Goal: Task Accomplishment & Management: Manage account settings

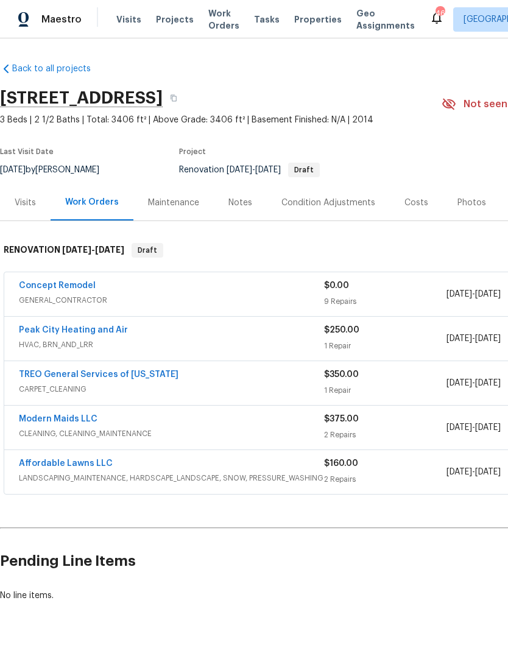
click at [75, 288] on link "Concept Remodel" at bounding box center [57, 285] width 77 height 9
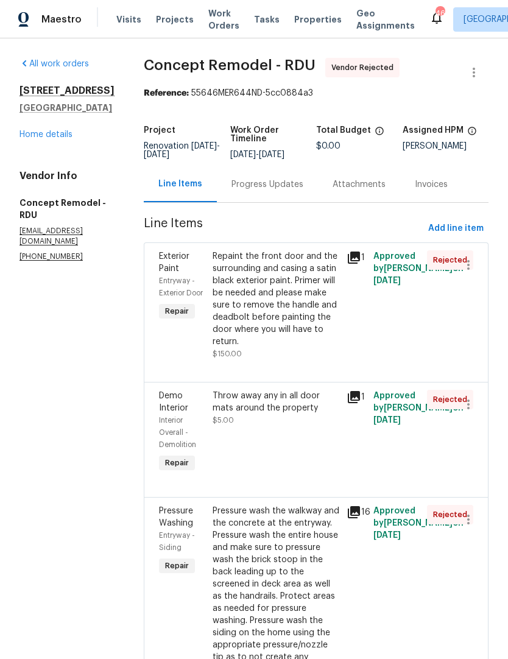
click at [56, 139] on link "Home details" at bounding box center [45, 134] width 53 height 9
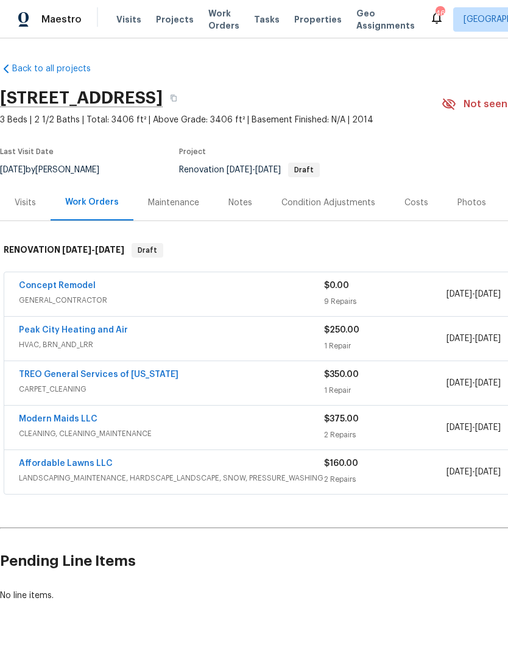
click at [250, 198] on div "Notes" at bounding box center [240, 202] width 53 height 36
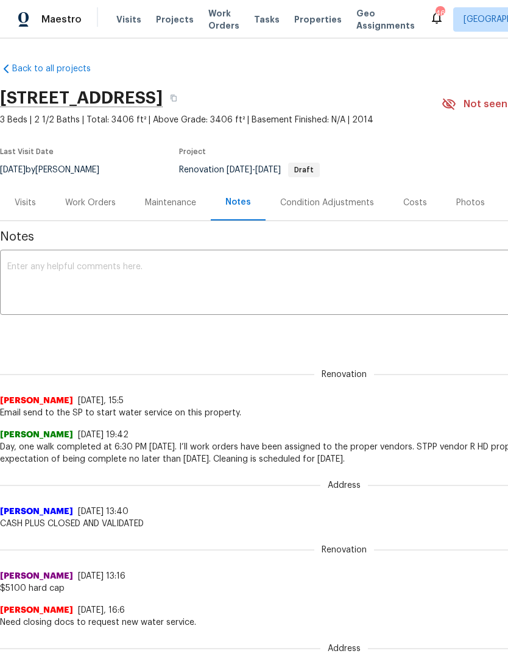
click at [109, 205] on div "Work Orders" at bounding box center [90, 203] width 51 height 12
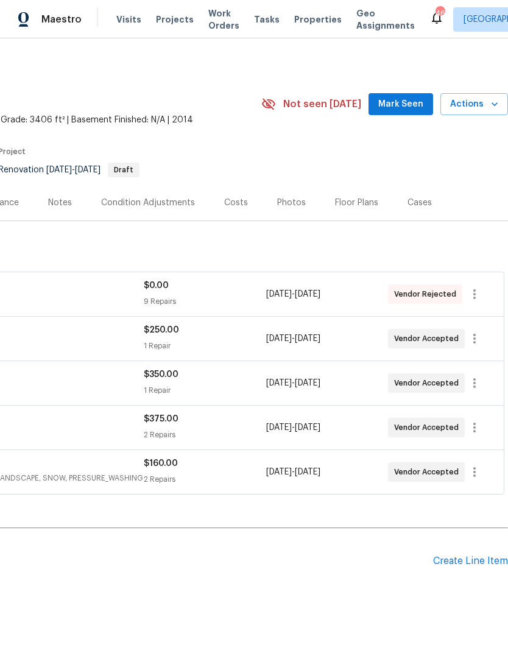
scroll to position [0, 180]
click at [480, 293] on icon "button" at bounding box center [474, 294] width 15 height 15
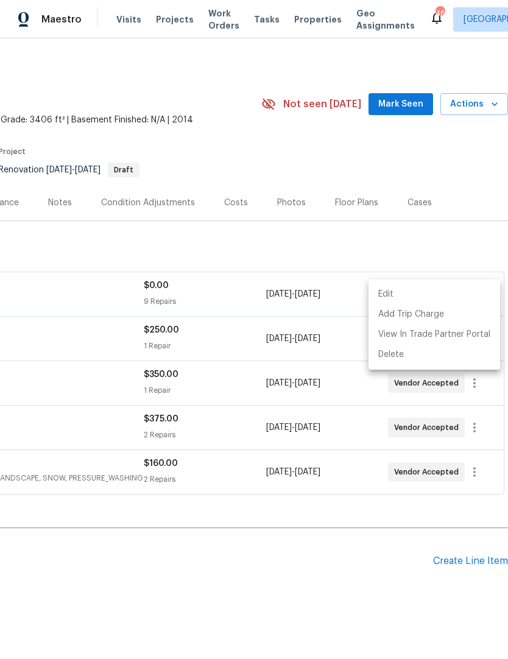
click at [396, 289] on li "Edit" at bounding box center [434, 294] width 132 height 20
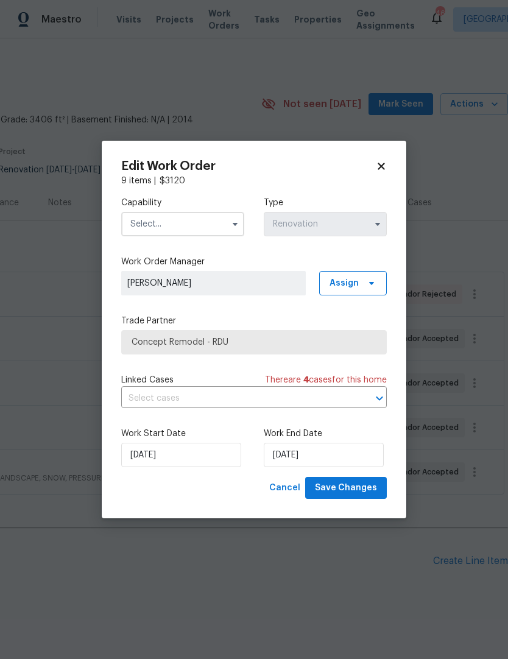
click at [209, 216] on input "text" at bounding box center [182, 224] width 123 height 24
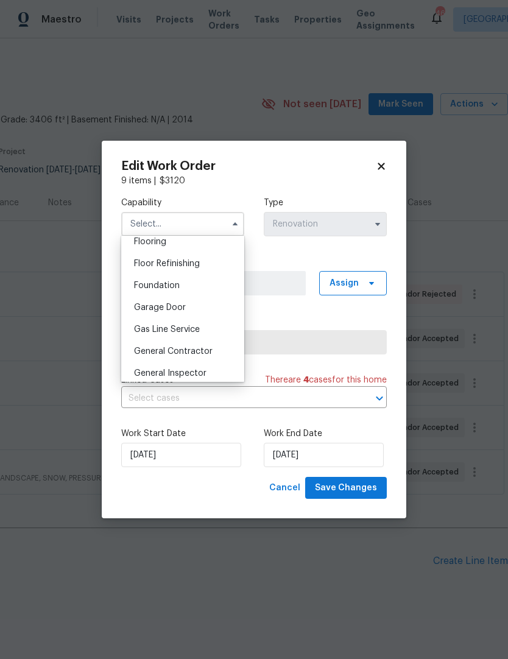
scroll to position [487, 0]
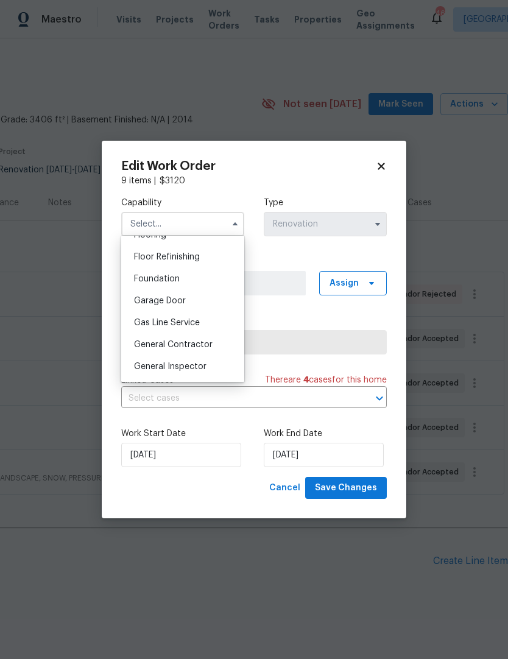
click at [196, 344] on span "General Contractor" at bounding box center [173, 344] width 79 height 9
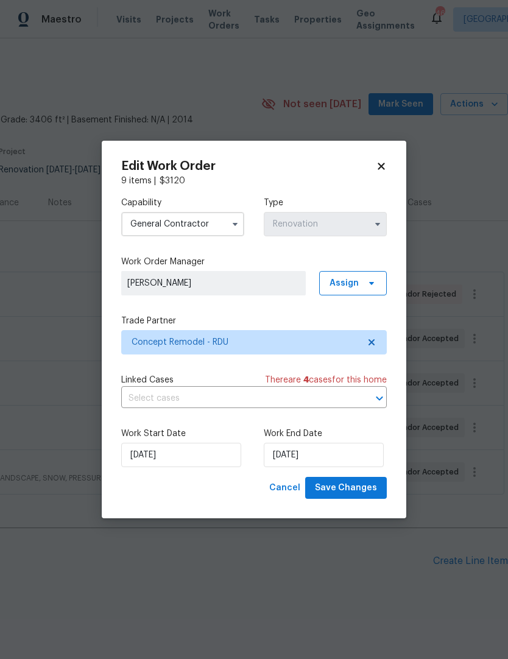
type input "General Contractor"
click at [371, 341] on icon at bounding box center [371, 342] width 6 height 6
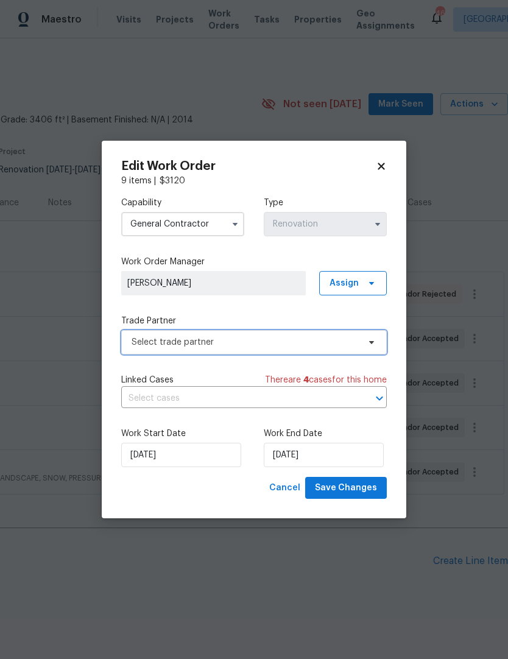
click at [300, 342] on span "Select trade partner" at bounding box center [245, 342] width 227 height 12
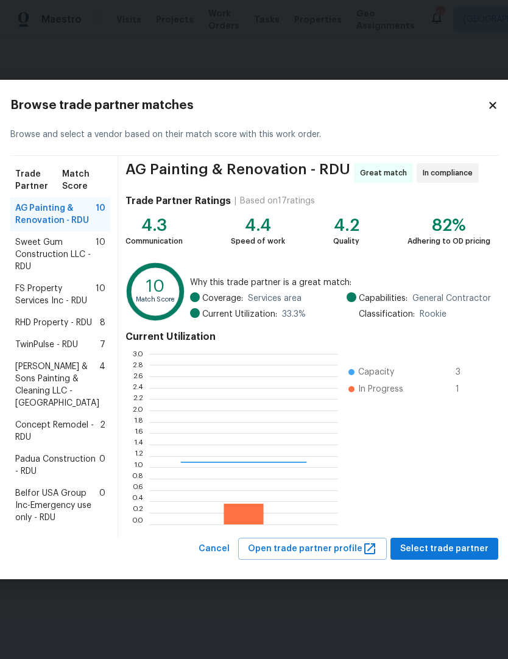
scroll to position [170, 189]
click at [68, 351] on span "TwinPulse - RDU" at bounding box center [46, 345] width 63 height 12
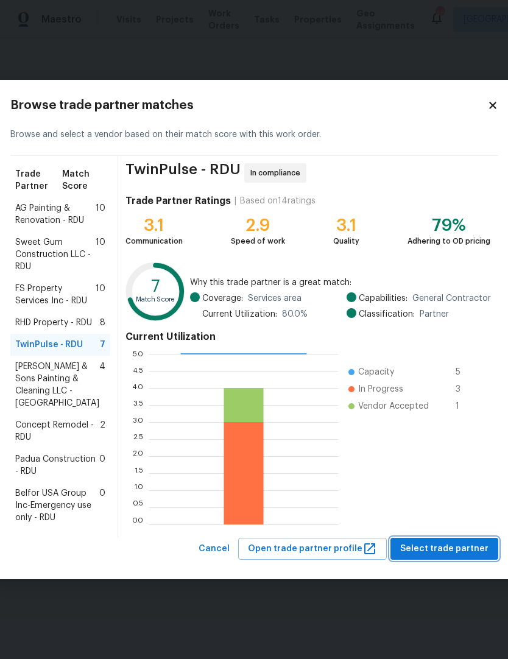
click at [440, 556] on span "Select trade partner" at bounding box center [444, 548] width 88 height 15
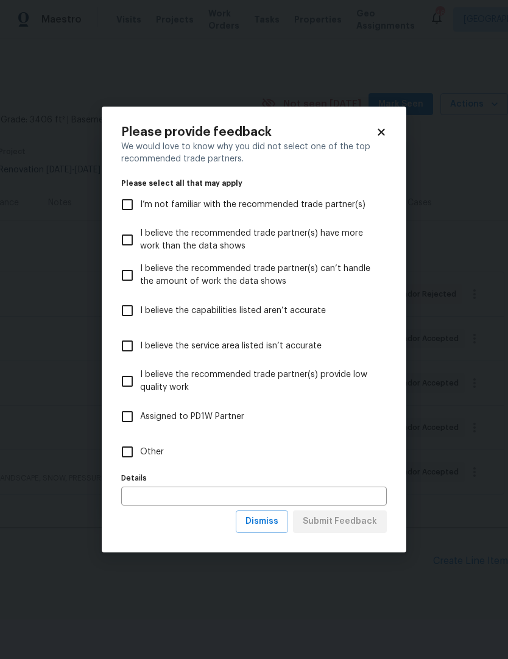
click at [122, 456] on input "Other" at bounding box center [127, 452] width 26 height 26
checkbox input "true"
click at [343, 526] on span "Submit Feedback" at bounding box center [340, 521] width 74 height 15
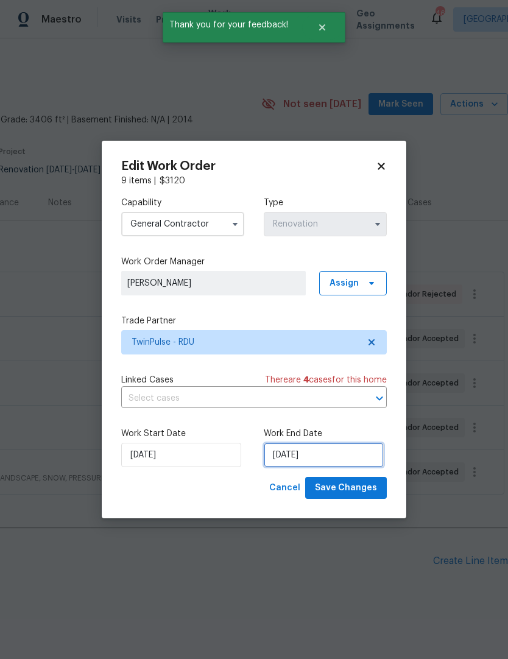
click at [332, 451] on input "[DATE]" at bounding box center [324, 455] width 120 height 24
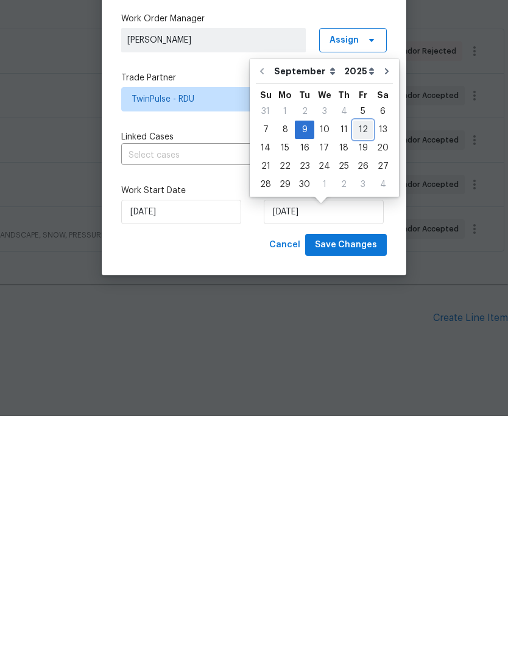
click at [359, 364] on div "12" at bounding box center [362, 372] width 19 height 17
type input "[DATE]"
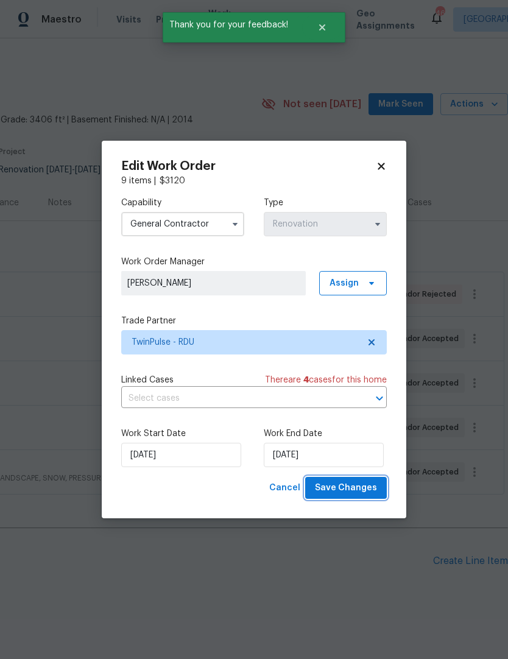
click at [362, 486] on span "Save Changes" at bounding box center [346, 487] width 62 height 15
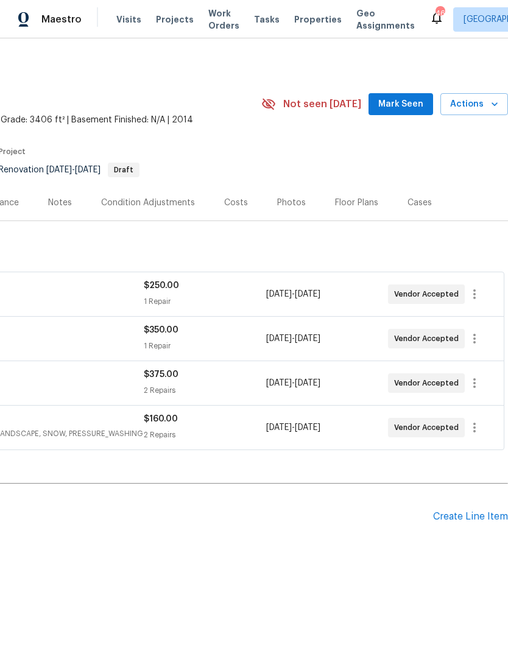
scroll to position [0, 180]
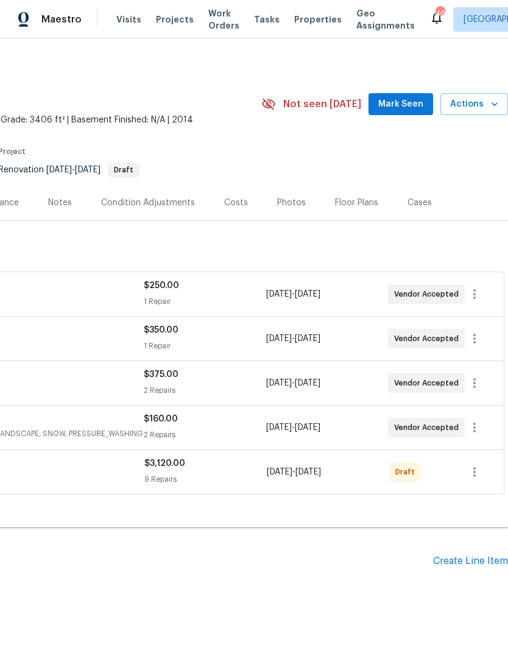
scroll to position [0, 180]
click at [472, 479] on icon "button" at bounding box center [474, 472] width 15 height 15
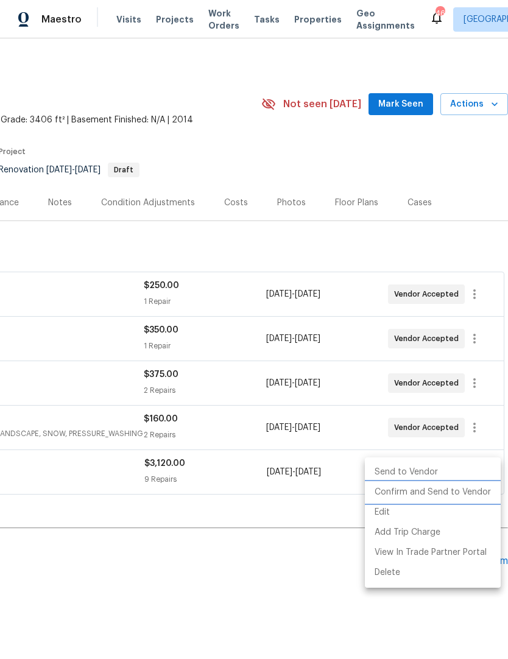
click at [441, 492] on li "Confirm and Send to Vendor" at bounding box center [433, 492] width 136 height 20
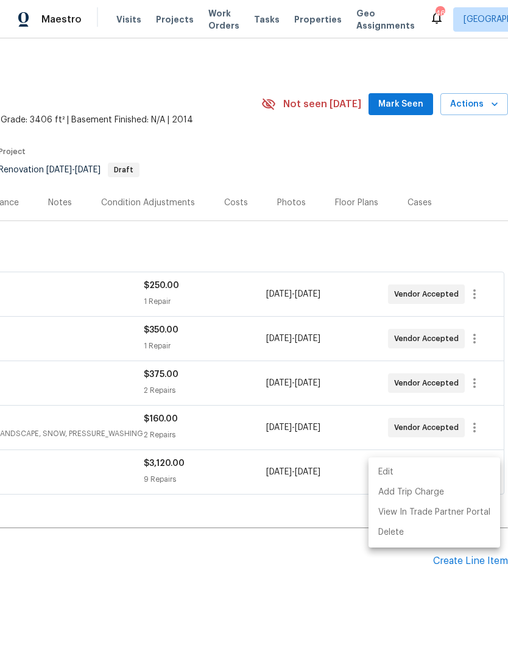
click at [319, 532] on div at bounding box center [254, 329] width 508 height 659
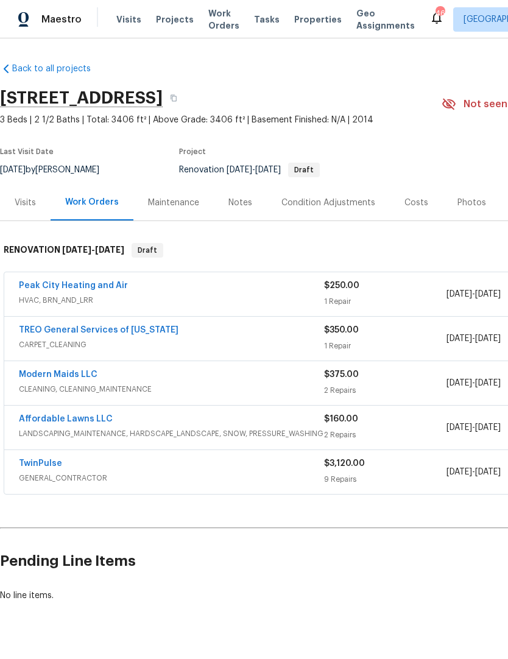
scroll to position [0, 0]
click at [55, 466] on link "TwinPulse" at bounding box center [40, 463] width 43 height 9
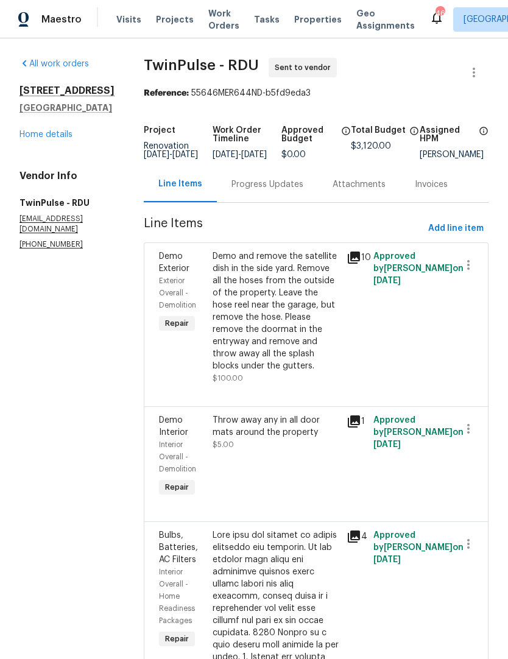
click at [282, 191] on div "Progress Updates" at bounding box center [267, 184] width 72 height 12
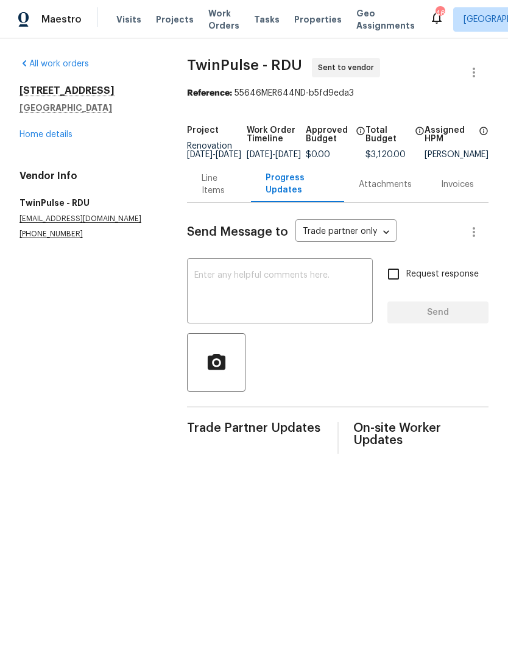
click at [287, 296] on textarea at bounding box center [279, 292] width 171 height 43
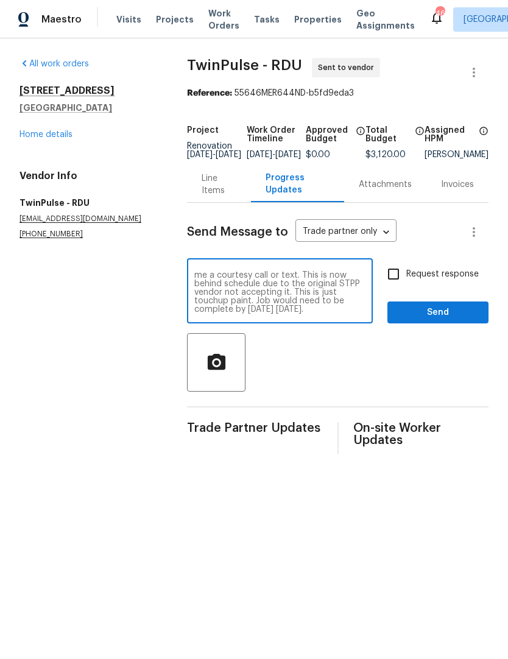
scroll to position [9, 0]
type textarea "If you happen to reject this, please give me a courtesy call or text. This is n…"
click at [397, 285] on input "Request response" at bounding box center [394, 274] width 26 height 26
checkbox input "true"
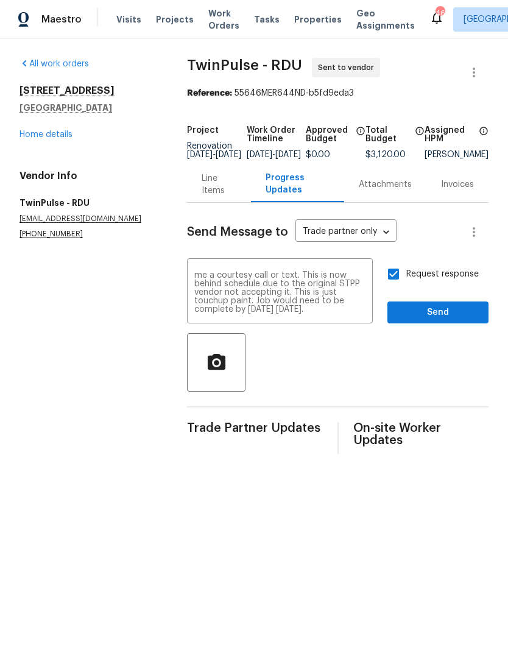
click at [427, 320] on span "Send" at bounding box center [438, 312] width 82 height 15
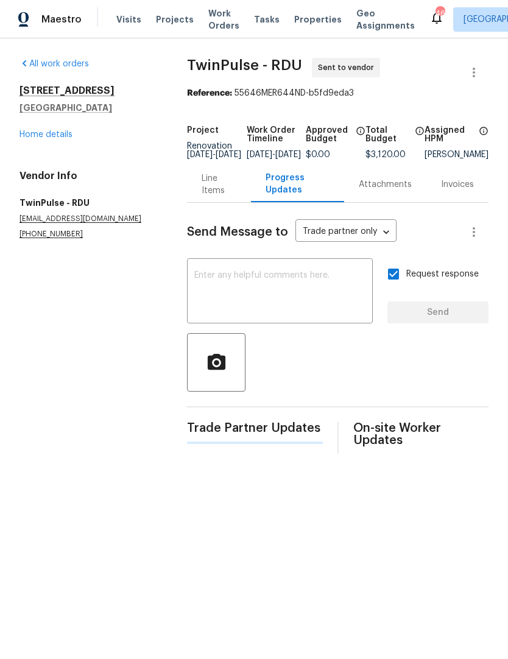
scroll to position [0, 0]
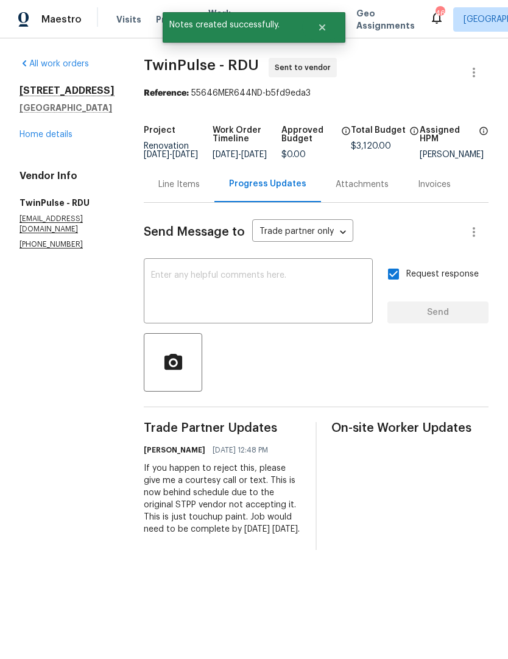
click at [68, 138] on link "Home details" at bounding box center [45, 134] width 53 height 9
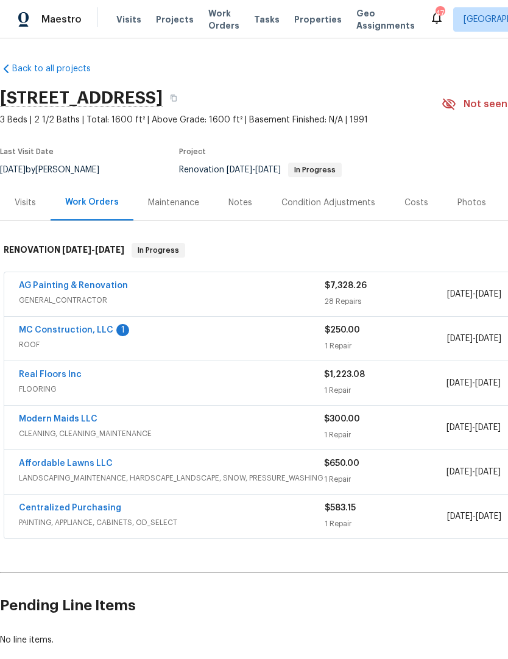
click at [97, 332] on link "MC Construction, LLC" at bounding box center [66, 330] width 94 height 9
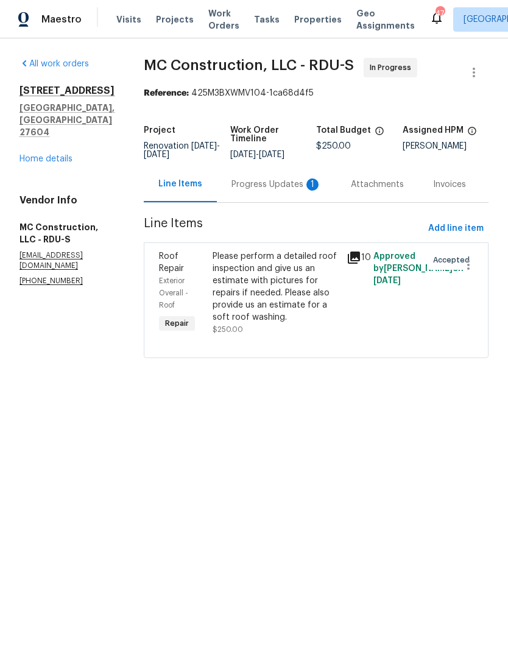
click at [280, 188] on div "Progress Updates 1" at bounding box center [276, 184] width 90 height 12
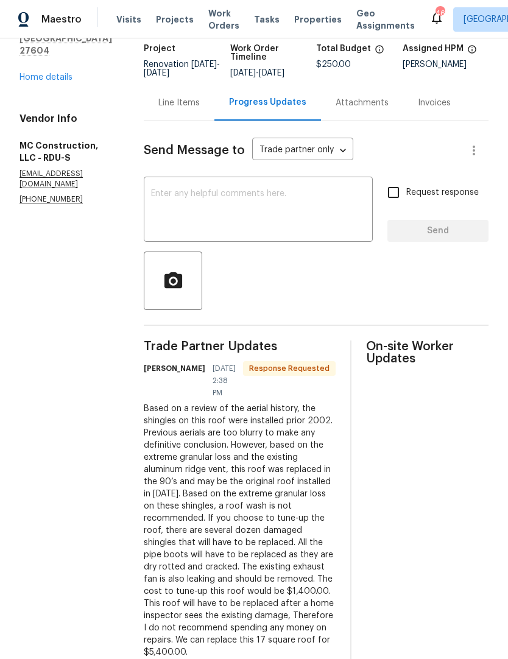
scroll to position [80, 0]
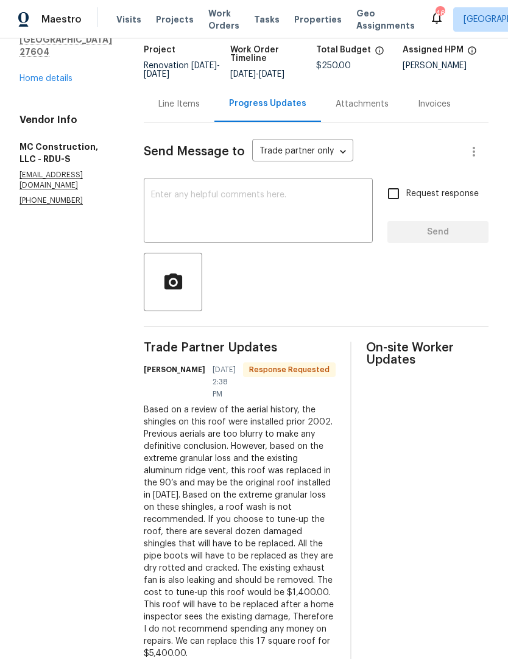
click at [169, 98] on div "Line Items" at bounding box center [178, 104] width 41 height 12
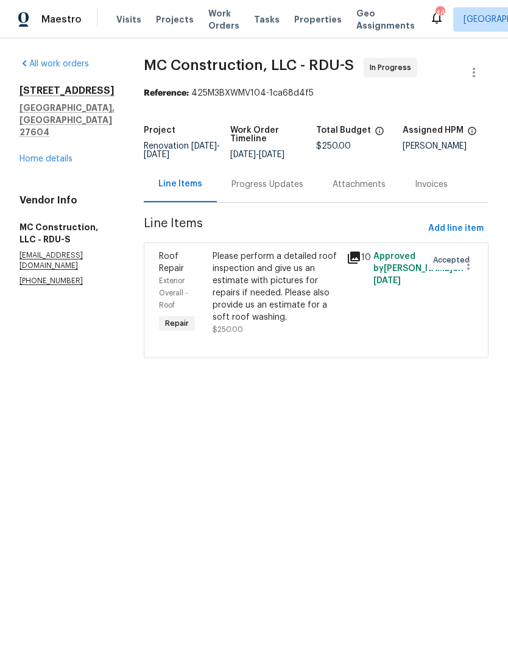
click at [227, 300] on div "Please perform a detailed roof inspection and give us an estimate with pictures…" at bounding box center [275, 286] width 127 height 73
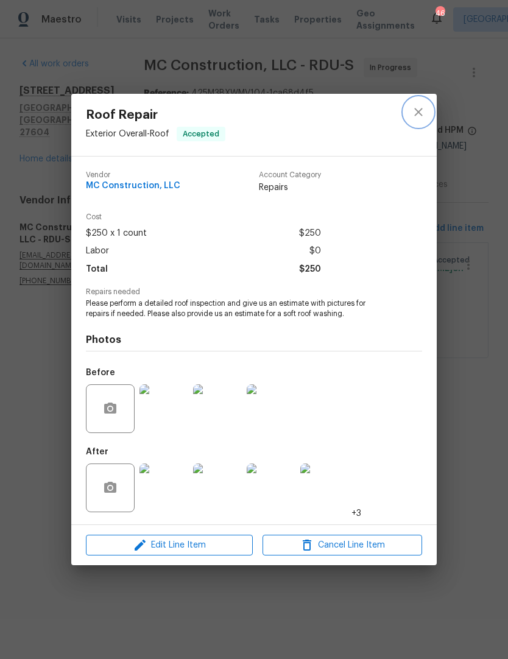
click at [415, 114] on icon "close" at bounding box center [418, 112] width 8 height 8
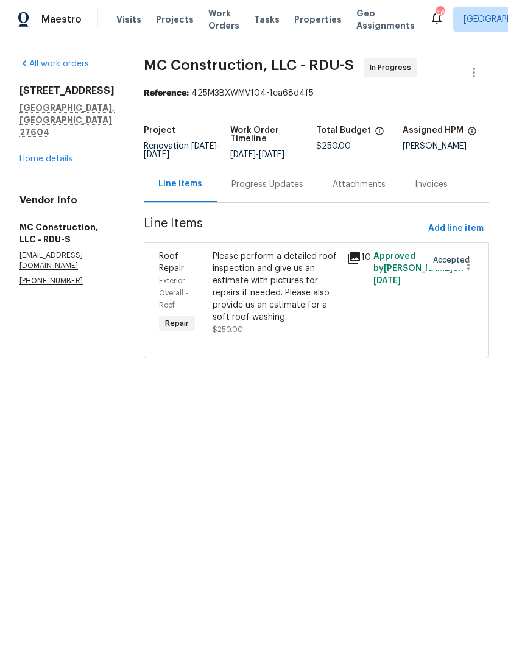
click at [306, 298] on div "Please perform a detailed roof inspection and give us an estimate with pictures…" at bounding box center [275, 286] width 127 height 73
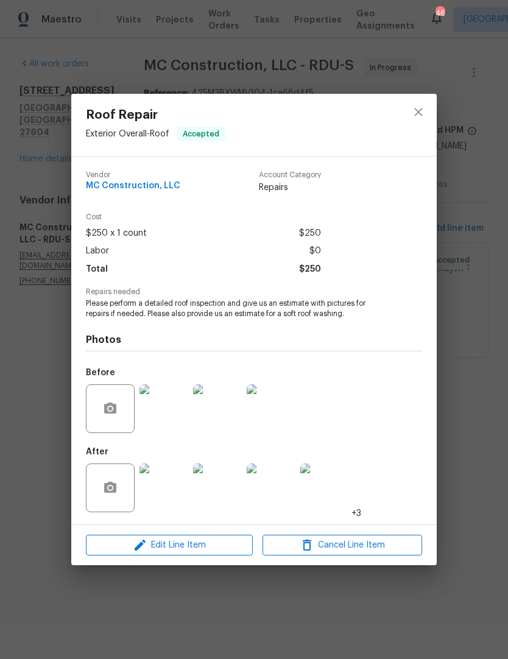
click at [166, 474] on img at bounding box center [163, 487] width 49 height 49
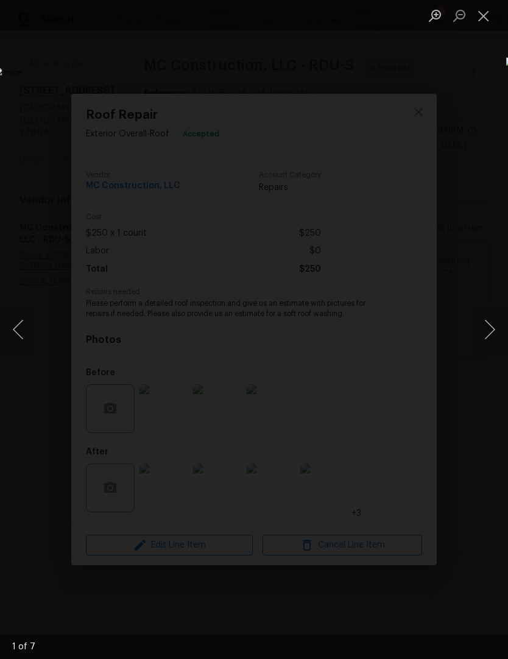
click at [491, 336] on button "Next image" at bounding box center [489, 329] width 37 height 49
click at [488, 330] on button "Next image" at bounding box center [489, 329] width 37 height 49
click at [472, 152] on div "Lightbox" at bounding box center [254, 329] width 508 height 659
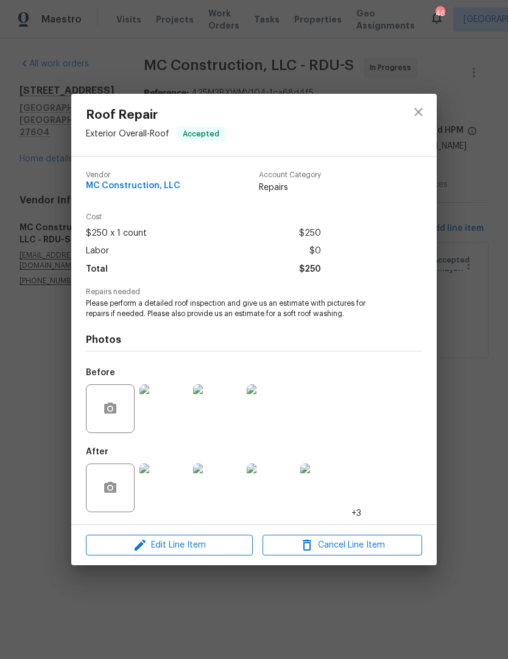
click at [279, 485] on img at bounding box center [271, 487] width 49 height 49
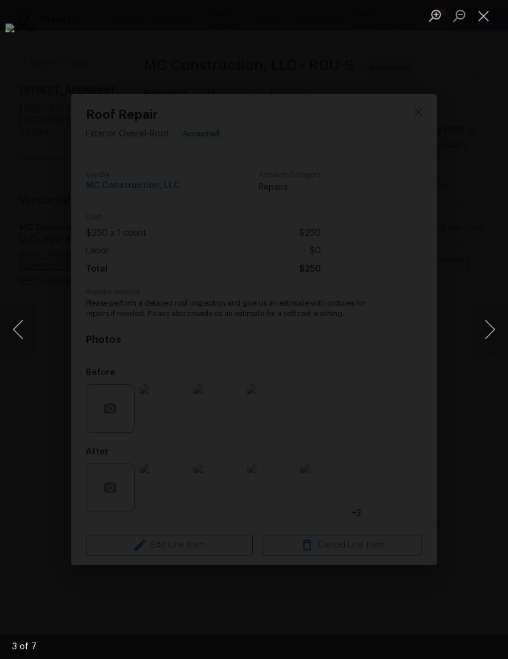
click at [490, 332] on button "Next image" at bounding box center [489, 329] width 37 height 49
click at [487, 330] on button "Next image" at bounding box center [489, 329] width 37 height 49
click at [491, 335] on button "Next image" at bounding box center [489, 329] width 37 height 49
click at [485, 331] on button "Next image" at bounding box center [489, 329] width 37 height 49
click at [486, 334] on button "Next image" at bounding box center [489, 329] width 37 height 49
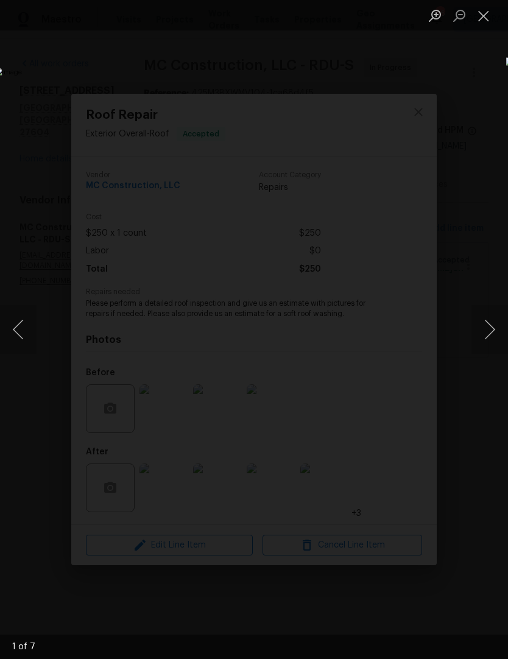
click at [490, 326] on button "Next image" at bounding box center [489, 329] width 37 height 49
click at [486, 17] on button "Close lightbox" at bounding box center [483, 15] width 24 height 21
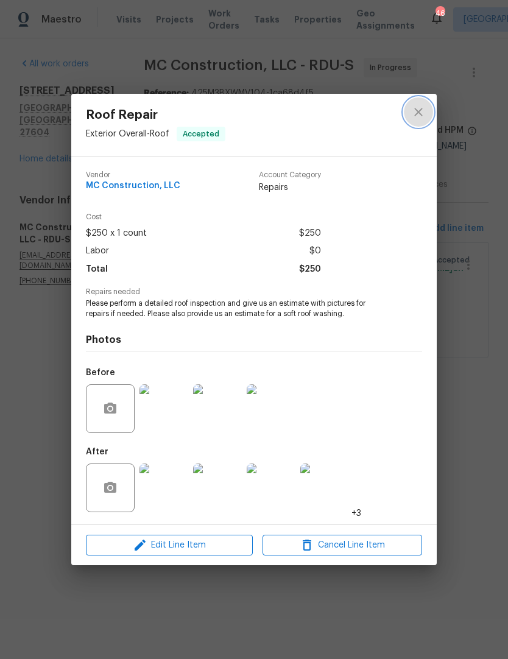
click at [419, 109] on icon "close" at bounding box center [418, 112] width 8 height 8
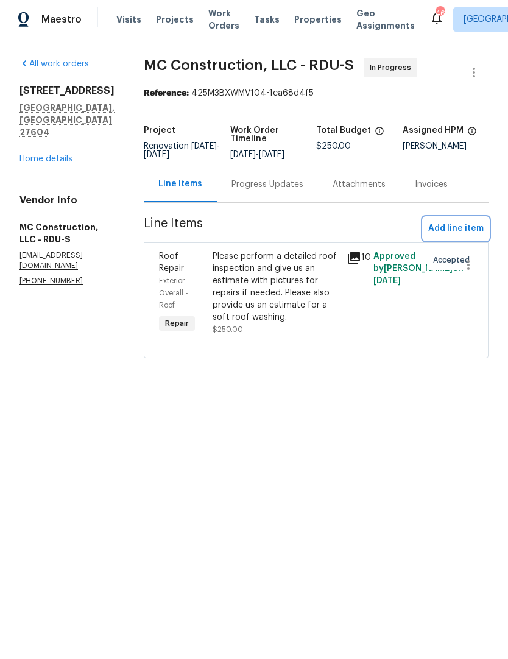
click at [457, 231] on span "Add line item" at bounding box center [455, 228] width 55 height 15
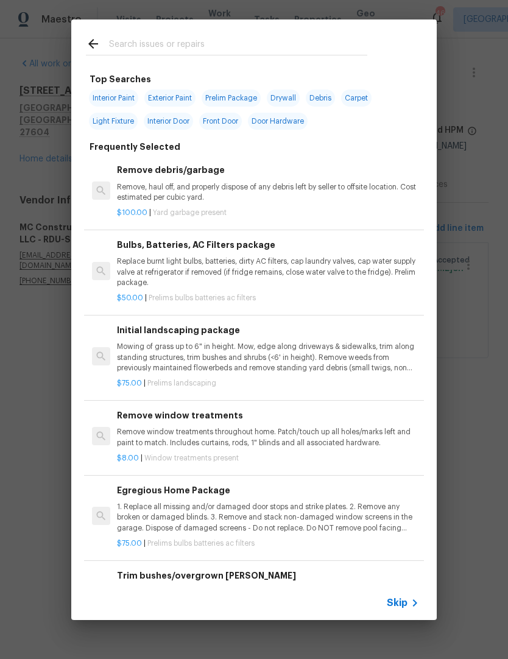
click at [277, 32] on div at bounding box center [226, 43] width 311 height 48
click at [234, 48] on input "text" at bounding box center [238, 46] width 258 height 18
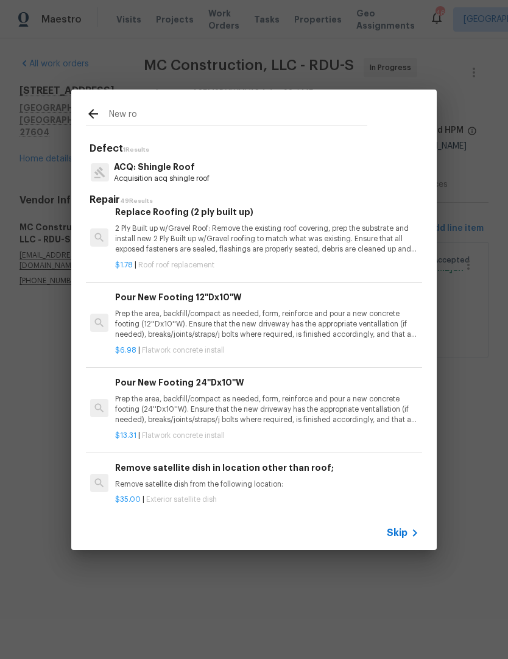
scroll to position [993, 2]
type input "N"
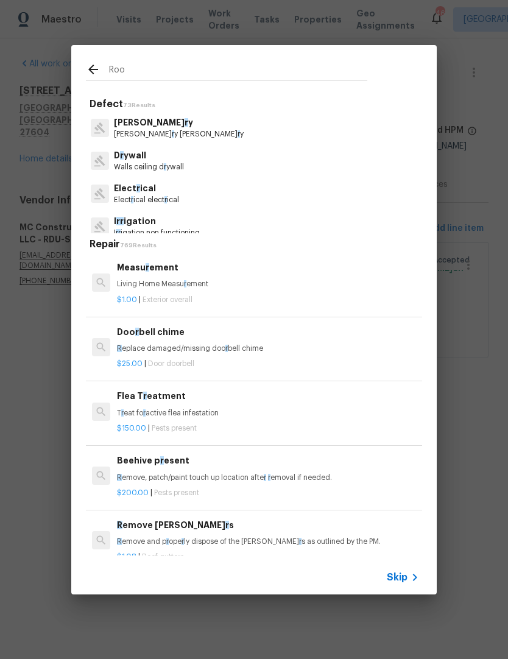
type input "Roof"
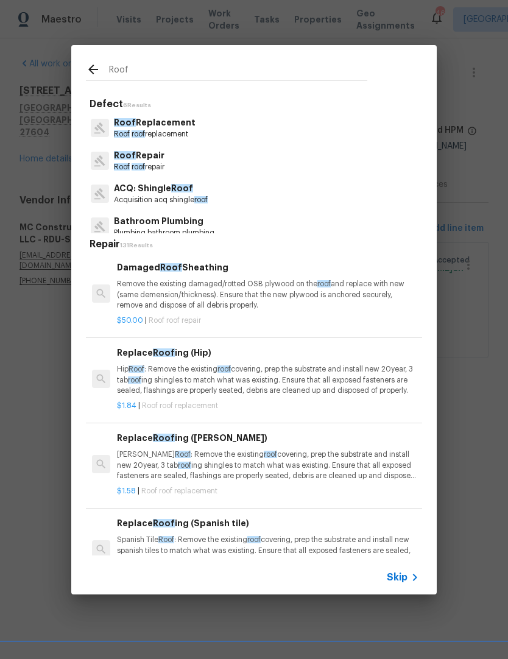
click at [177, 137] on p "Roof roof replacement" at bounding box center [155, 134] width 82 height 10
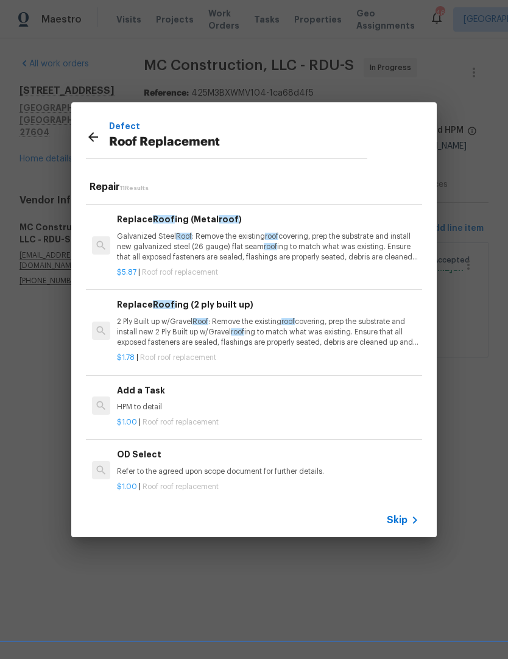
scroll to position [587, 0]
click at [197, 392] on div "Add a Task HPM to detail" at bounding box center [268, 398] width 302 height 29
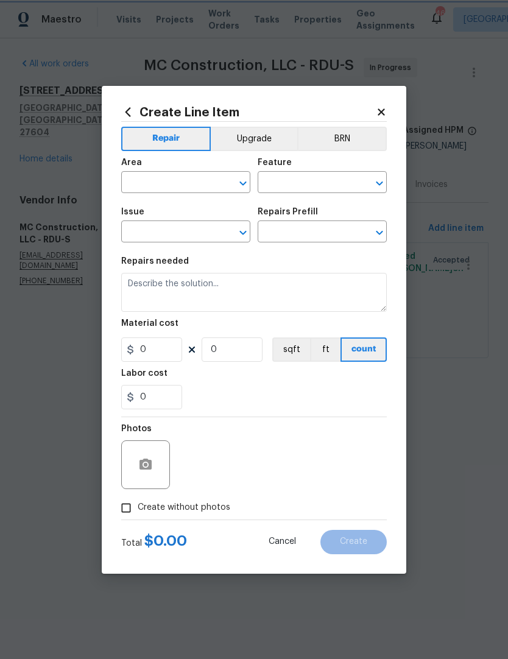
type input "[PERSON_NAME] and Trim"
type input "Roof Replacement"
type input "Add a Task $1.00"
type textarea "HPM to detail"
type input "1"
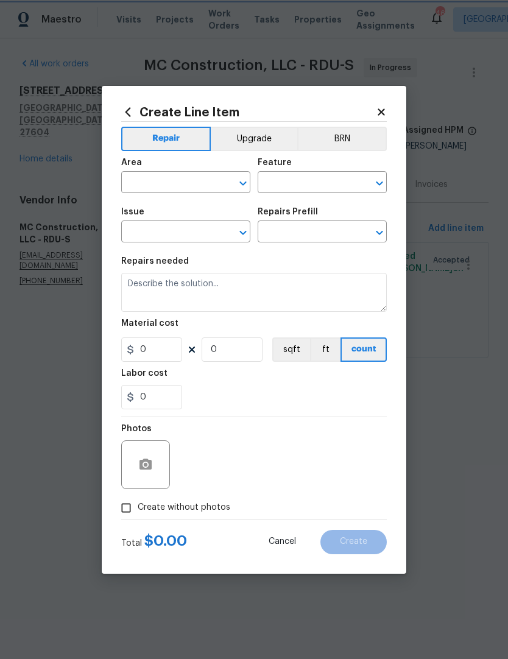
type input "1"
click at [143, 189] on input "text" at bounding box center [168, 183] width 95 height 19
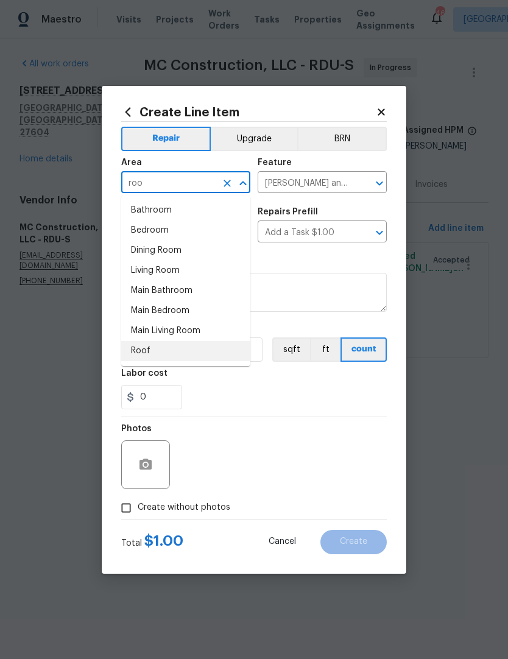
click at [159, 351] on li "Roof" at bounding box center [185, 351] width 129 height 20
type input "Roof"
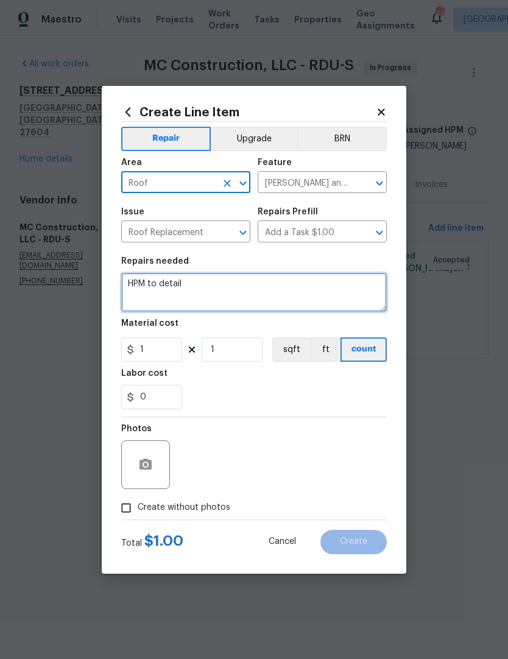
click at [245, 295] on textarea "HPM to detail" at bounding box center [253, 292] width 265 height 39
type textarea "H"
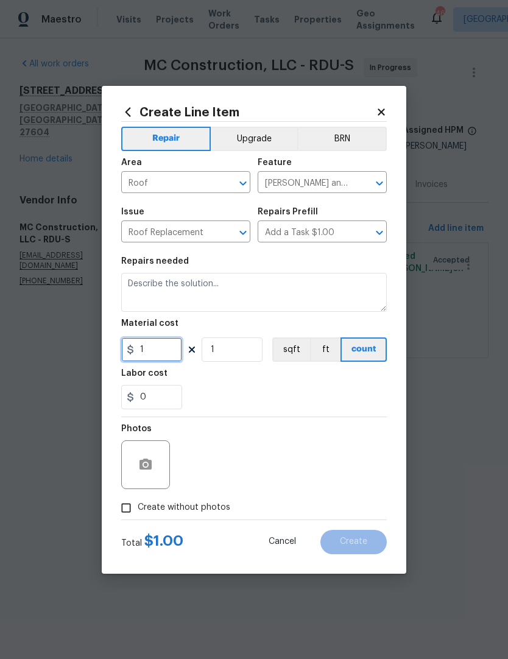
click at [148, 357] on input "1" at bounding box center [151, 349] width 61 height 24
type input "5400"
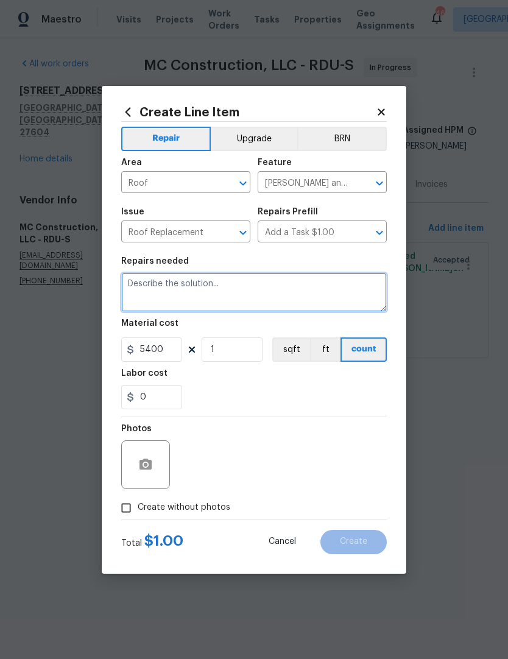
click at [172, 293] on section "Repairs needed Material cost 5400 1 sqft ft count Labor cost 0" at bounding box center [253, 333] width 265 height 167
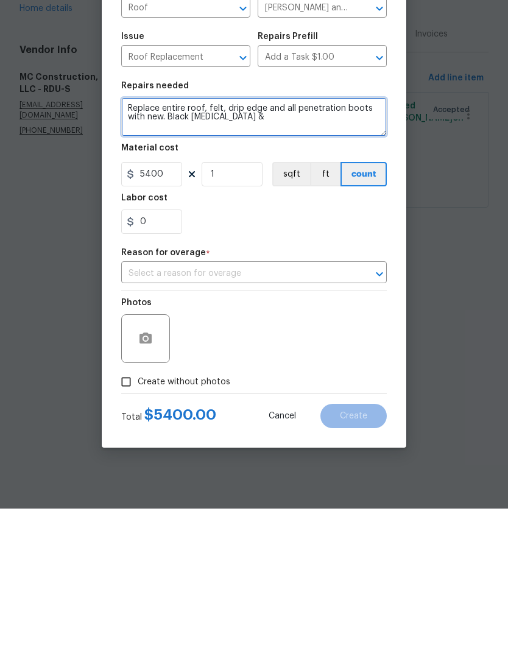
click at [371, 416] on button "Open" at bounding box center [379, 424] width 17 height 17
type textarea "Replace entire roof, felt, drip edge and all penetration boots with new. Black …"
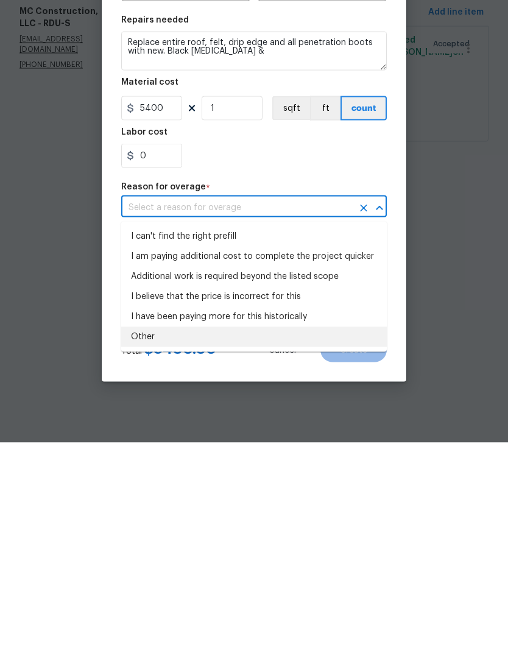
click at [146, 543] on li "Other" at bounding box center [253, 553] width 265 height 20
type input "Other"
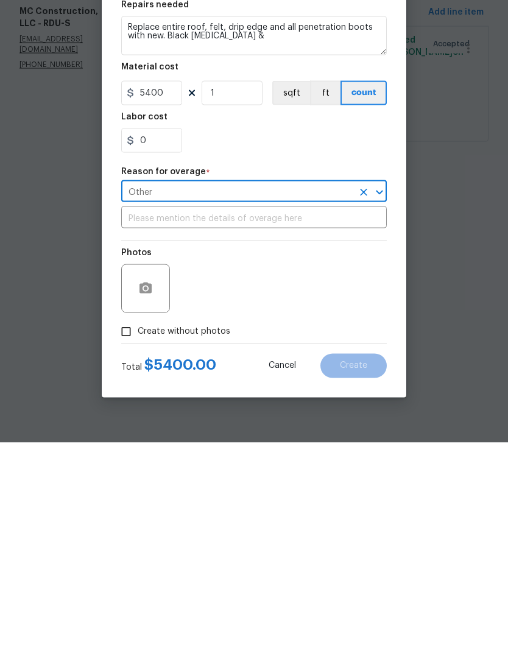
click at [139, 426] on input "text" at bounding box center [253, 435] width 265 height 19
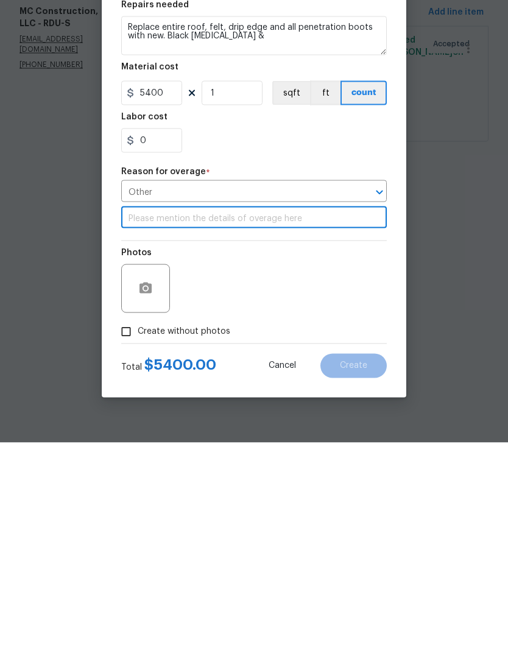
type input "E"
type input "Quoted price from vendor"
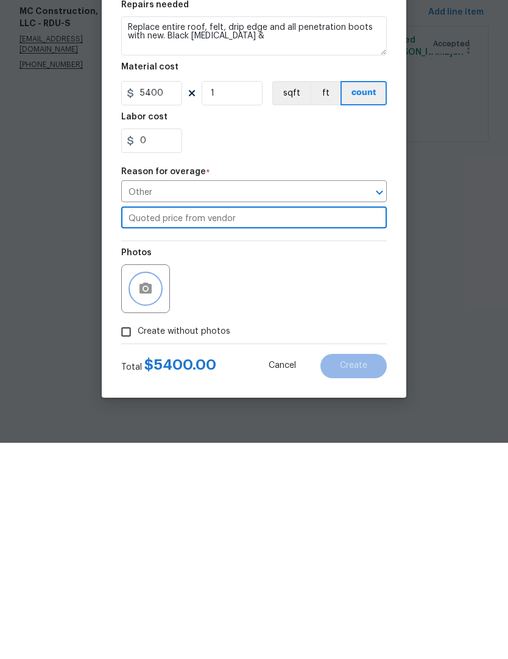
click at [145, 497] on icon "button" at bounding box center [145, 504] width 15 height 15
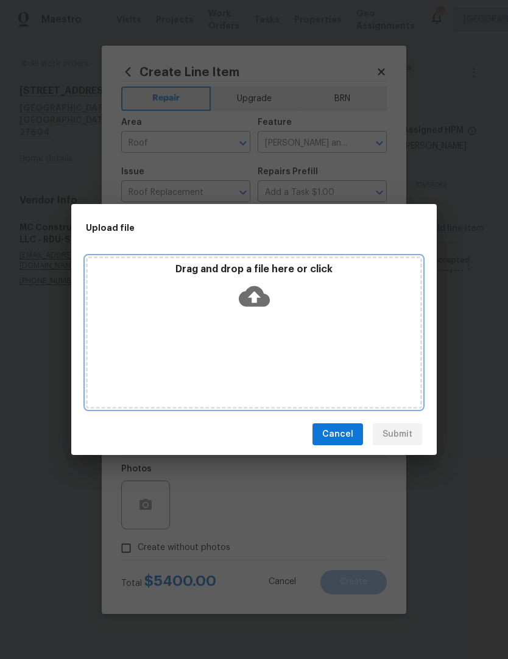
click at [146, 331] on div "Drag and drop a file here or click" at bounding box center [254, 332] width 336 height 152
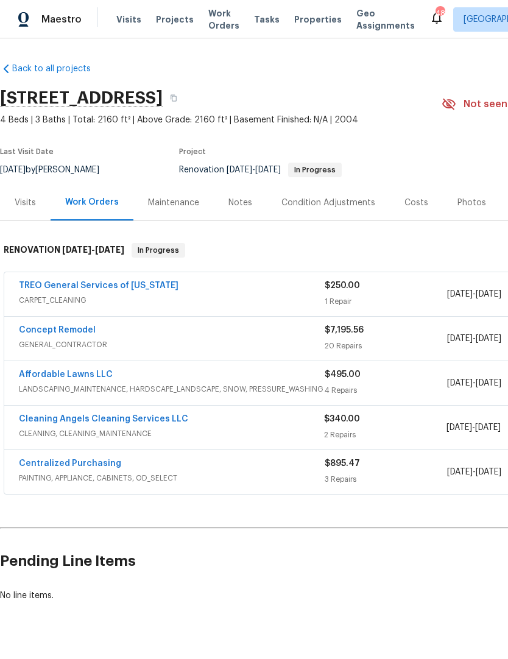
click at [88, 283] on link "TREO General Services of [US_STATE]" at bounding box center [99, 285] width 160 height 9
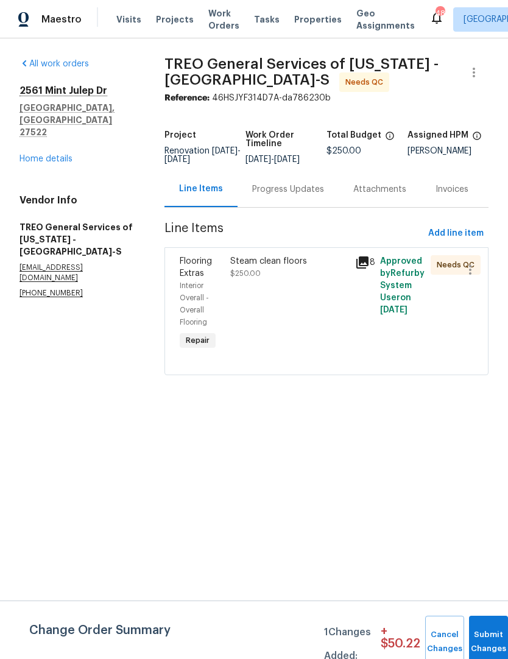
click at [309, 307] on div "Steam clean floors $250.00" at bounding box center [288, 303] width 125 height 105
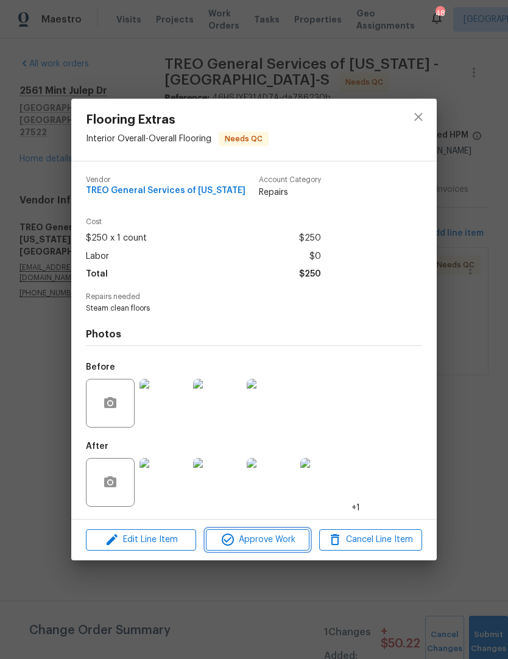
click at [255, 533] on button "Approve Work" at bounding box center [257, 539] width 103 height 21
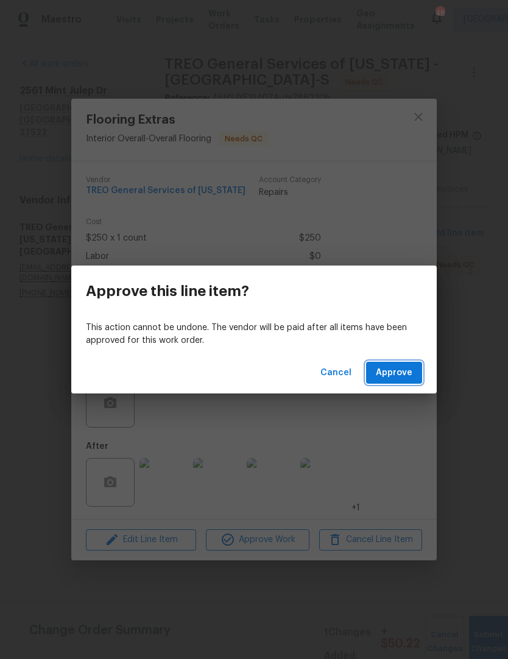
click at [395, 371] on span "Approve" at bounding box center [394, 372] width 37 height 15
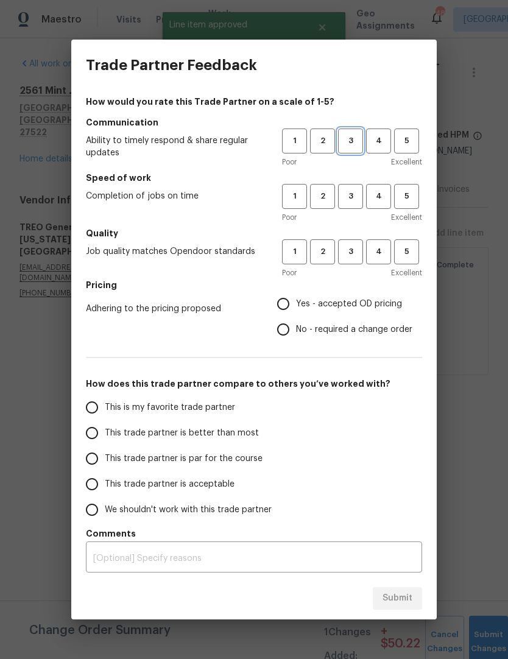
click at [360, 137] on span "3" at bounding box center [350, 141] width 23 height 14
click at [348, 197] on span "3" at bounding box center [350, 196] width 23 height 14
click at [349, 250] on span "3" at bounding box center [350, 252] width 23 height 14
click at [312, 300] on span "Yes - accepted OD pricing" at bounding box center [349, 304] width 106 height 13
click at [296, 300] on input "Yes - accepted OD pricing" at bounding box center [283, 304] width 26 height 26
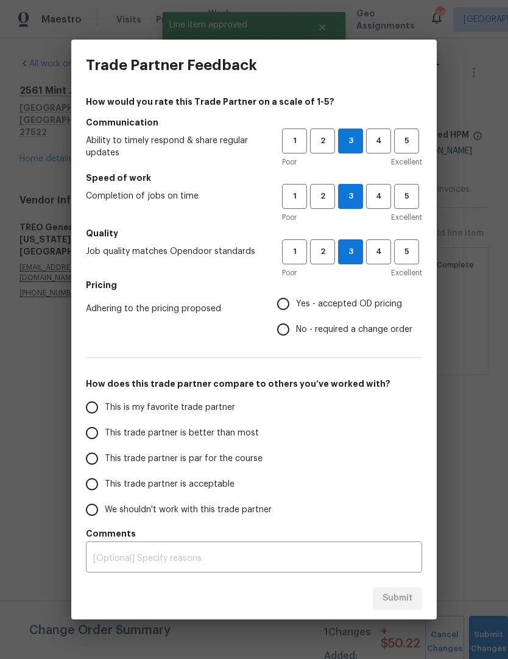
radio input "true"
click at [206, 462] on span "This trade partner is par for the course" at bounding box center [184, 458] width 158 height 13
click at [105, 462] on input "This trade partner is par for the course" at bounding box center [92, 459] width 26 height 26
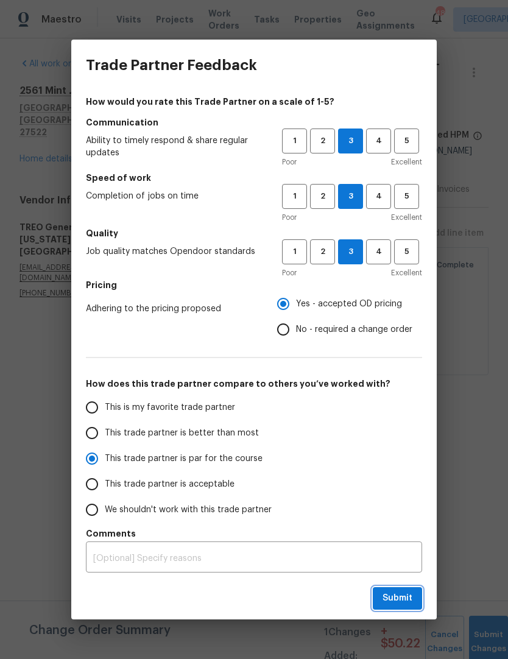
click at [399, 603] on span "Submit" at bounding box center [397, 598] width 30 height 15
radio input "true"
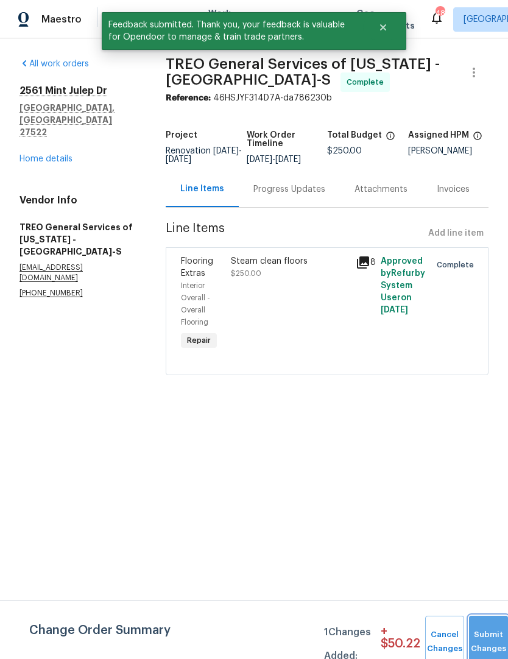
click at [489, 623] on button "Submit Changes" at bounding box center [488, 642] width 39 height 52
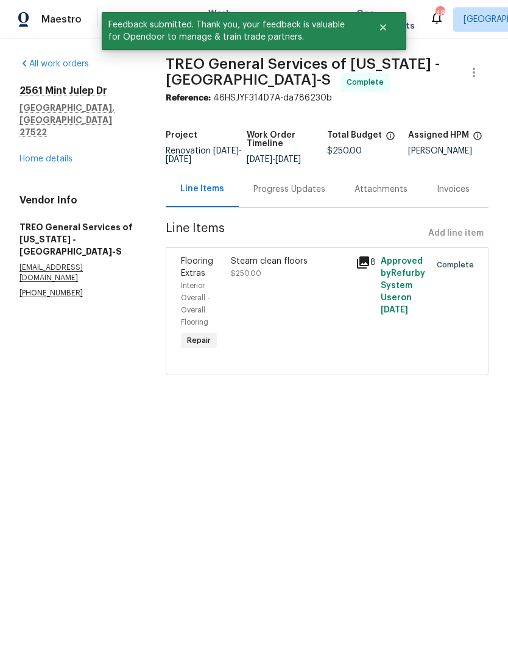
click at [56, 155] on link "Home details" at bounding box center [45, 159] width 53 height 9
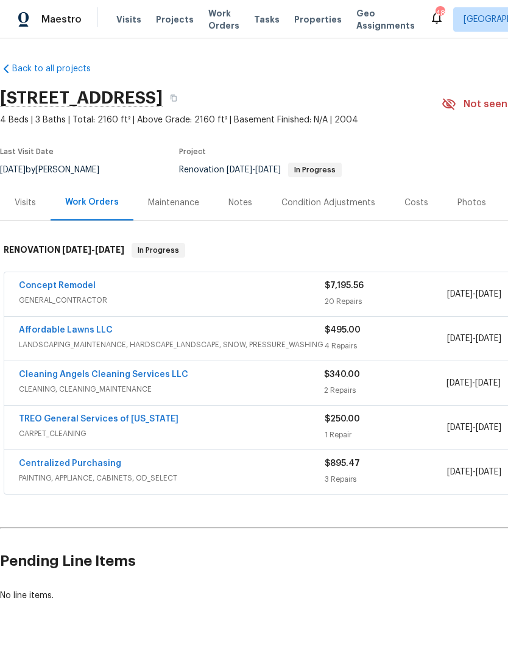
click at [73, 287] on link "Concept Remodel" at bounding box center [57, 285] width 77 height 9
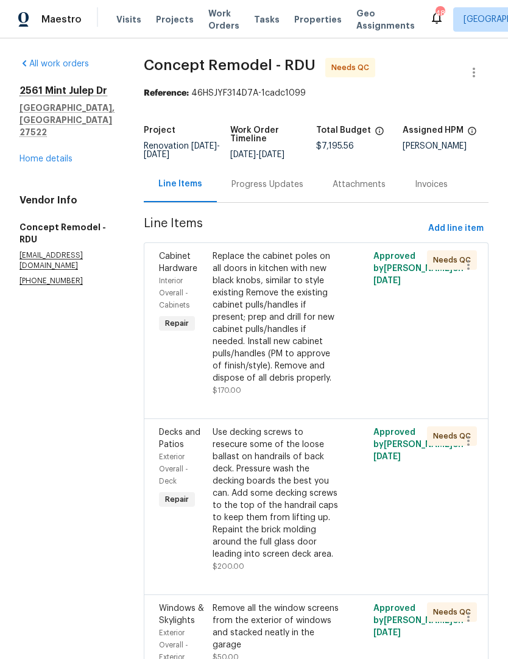
click at [290, 346] on div "Replace the cabinet poles on all doors in kitchen with new black knobs, similar…" at bounding box center [275, 317] width 127 height 134
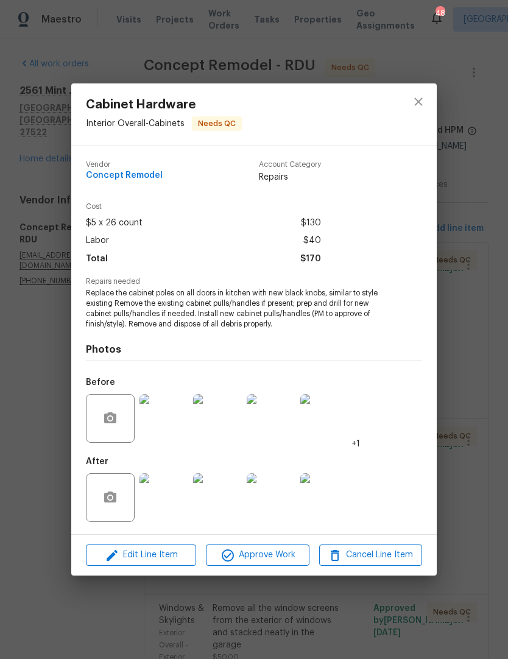
click at [156, 498] on img at bounding box center [163, 497] width 49 height 49
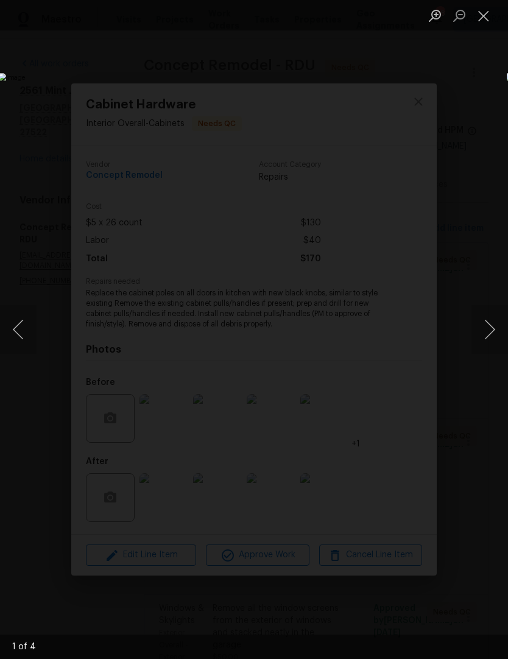
click at [485, 339] on button "Next image" at bounding box center [489, 329] width 37 height 49
click at [483, 340] on button "Next image" at bounding box center [489, 329] width 37 height 49
click at [480, 339] on button "Next image" at bounding box center [489, 329] width 37 height 49
click at [479, 338] on button "Next image" at bounding box center [489, 329] width 37 height 49
click at [475, 342] on button "Next image" at bounding box center [489, 329] width 37 height 49
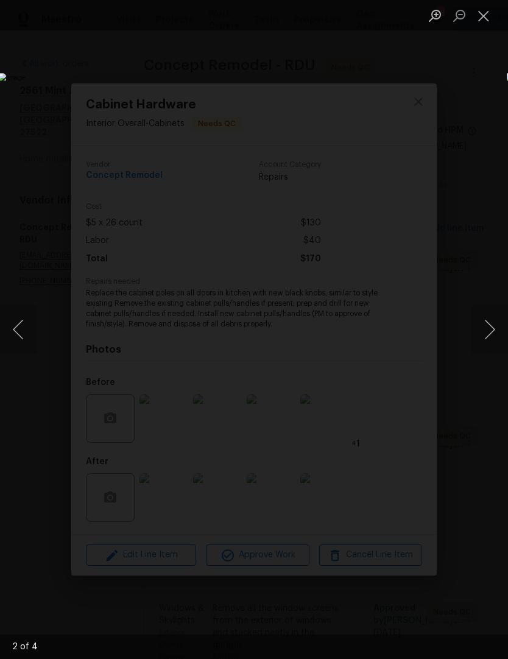
click at [489, 16] on button "Close lightbox" at bounding box center [483, 15] width 24 height 21
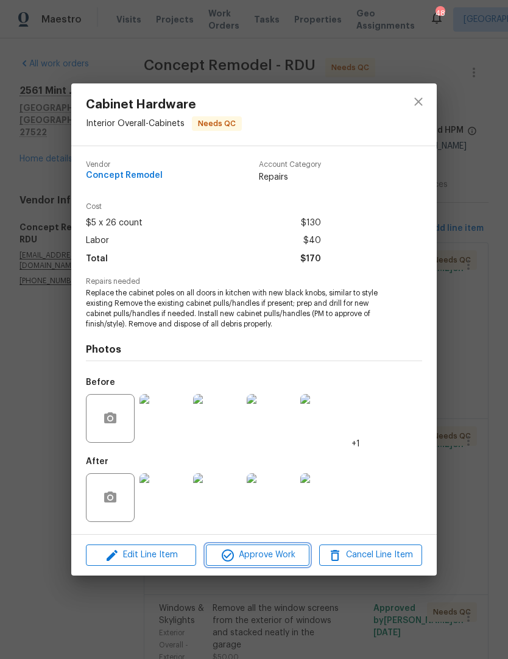
click at [275, 552] on span "Approve Work" at bounding box center [257, 554] width 96 height 15
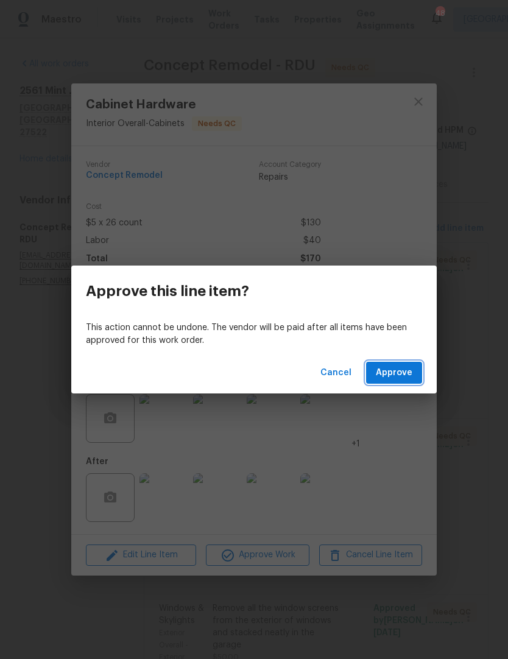
click at [408, 383] on button "Approve" at bounding box center [394, 373] width 56 height 23
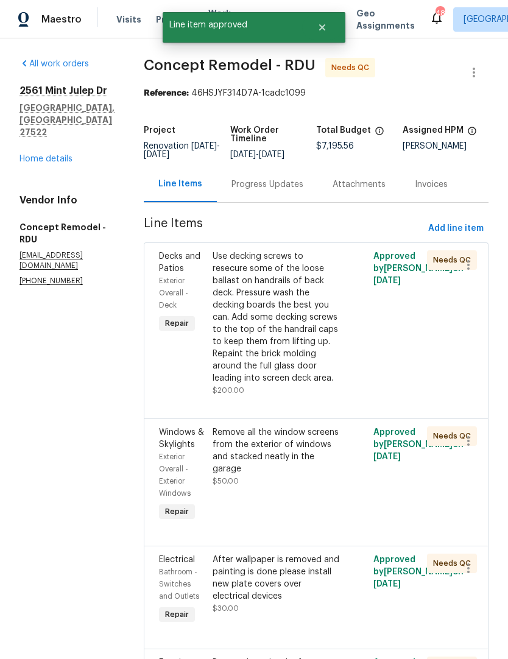
click at [292, 335] on div "Use decking screws to resecure some of the loose ballast on handrails of back d…" at bounding box center [275, 317] width 127 height 134
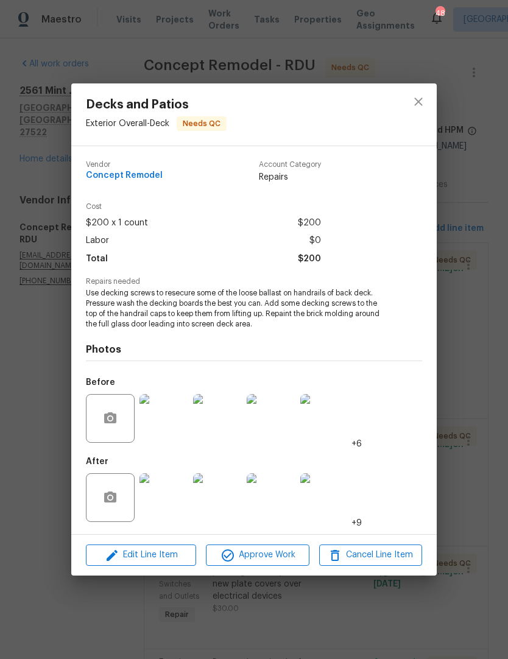
click at [177, 504] on img at bounding box center [163, 497] width 49 height 49
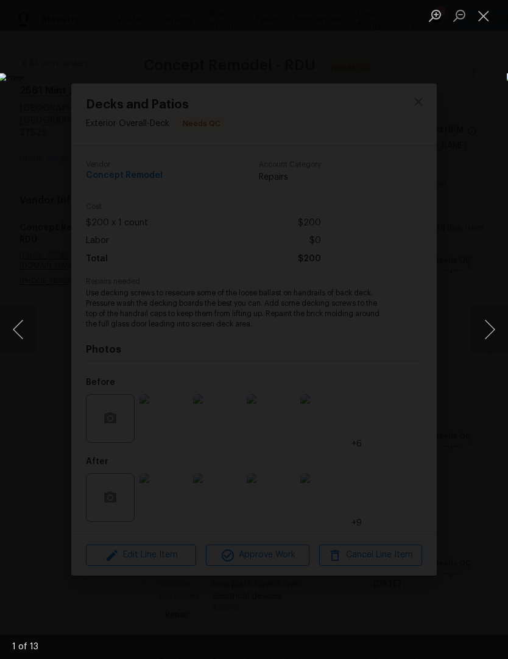
click at [489, 340] on button "Next image" at bounding box center [489, 329] width 37 height 49
click at [490, 335] on button "Next image" at bounding box center [489, 329] width 37 height 49
click at [491, 337] on button "Next image" at bounding box center [489, 329] width 37 height 49
click at [492, 334] on button "Next image" at bounding box center [489, 329] width 37 height 49
click at [491, 334] on button "Next image" at bounding box center [489, 329] width 37 height 49
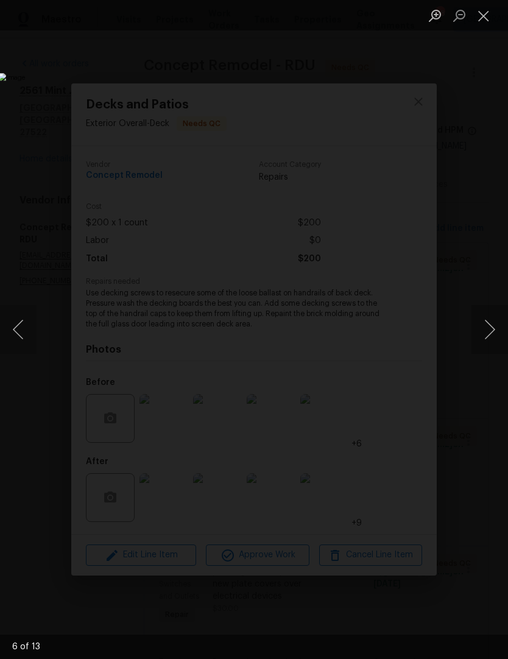
click at [491, 335] on button "Next image" at bounding box center [489, 329] width 37 height 49
click at [492, 21] on button "Close lightbox" at bounding box center [483, 15] width 24 height 21
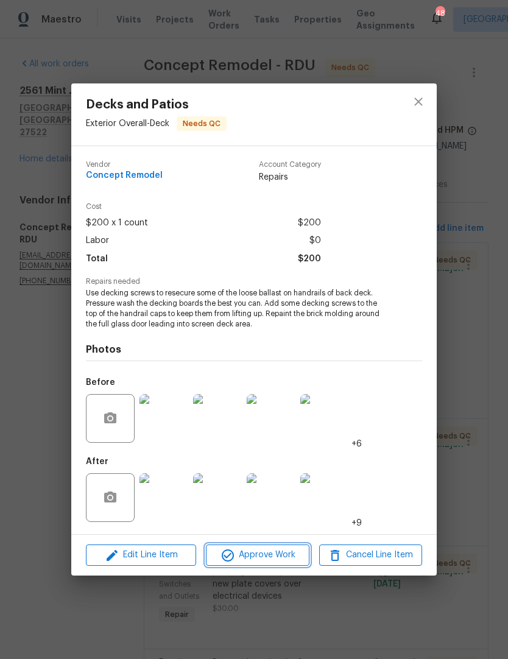
click at [268, 555] on span "Approve Work" at bounding box center [257, 554] width 96 height 15
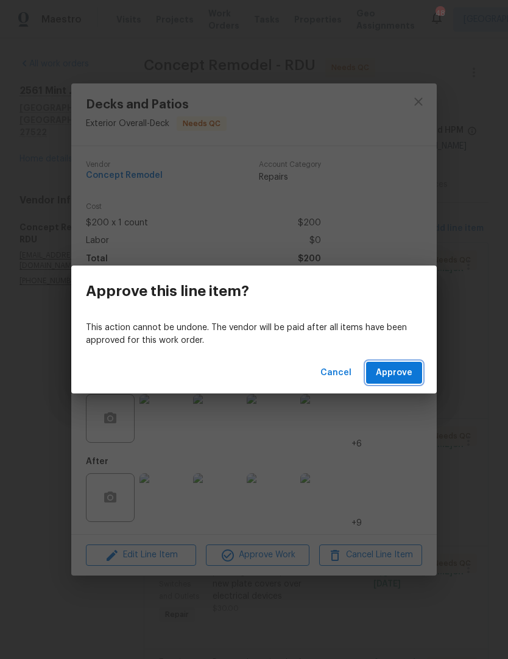
click at [399, 372] on span "Approve" at bounding box center [394, 372] width 37 height 15
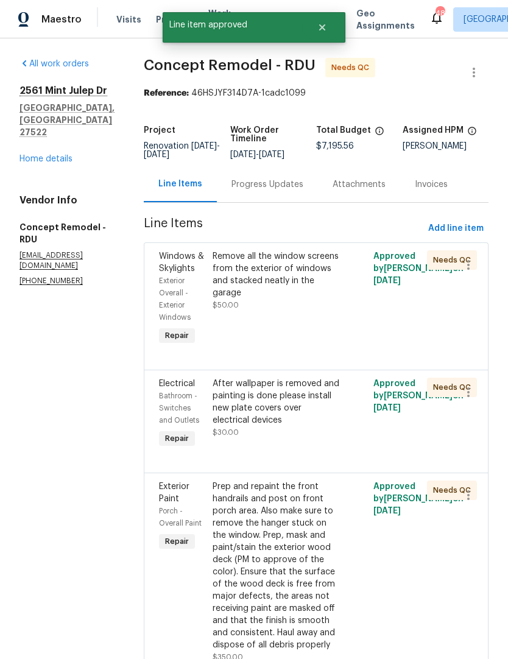
click at [302, 279] on div "Remove all the window screens from the exterior of windows and stacked neatly i…" at bounding box center [275, 274] width 127 height 49
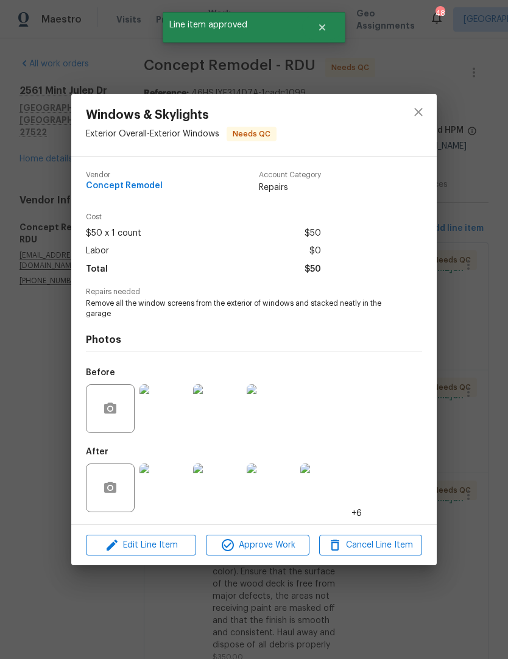
click at [175, 486] on img at bounding box center [163, 487] width 49 height 49
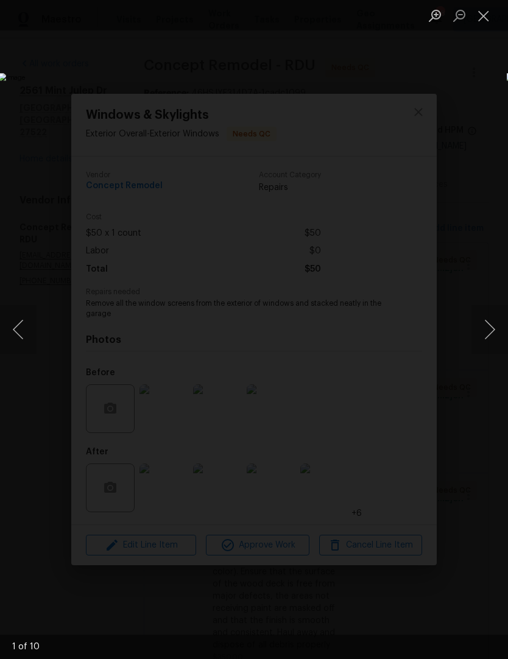
click at [489, 338] on button "Next image" at bounding box center [489, 329] width 37 height 49
click at [482, 339] on button "Next image" at bounding box center [489, 329] width 37 height 49
click at [483, 337] on button "Next image" at bounding box center [489, 329] width 37 height 49
click at [492, 335] on button "Next image" at bounding box center [489, 329] width 37 height 49
click at [494, 15] on button "Close lightbox" at bounding box center [483, 15] width 24 height 21
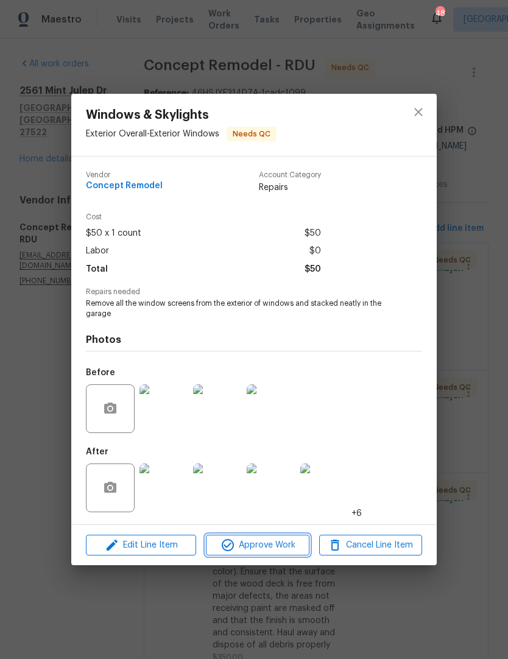
click at [276, 547] on span "Approve Work" at bounding box center [257, 545] width 96 height 15
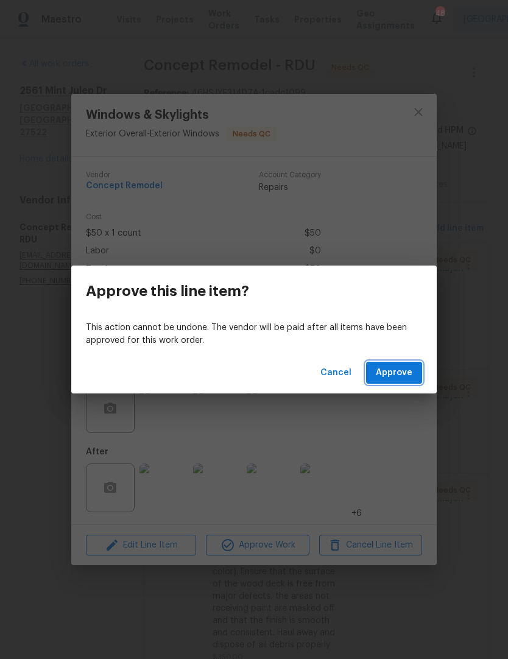
click at [402, 379] on span "Approve" at bounding box center [394, 372] width 37 height 15
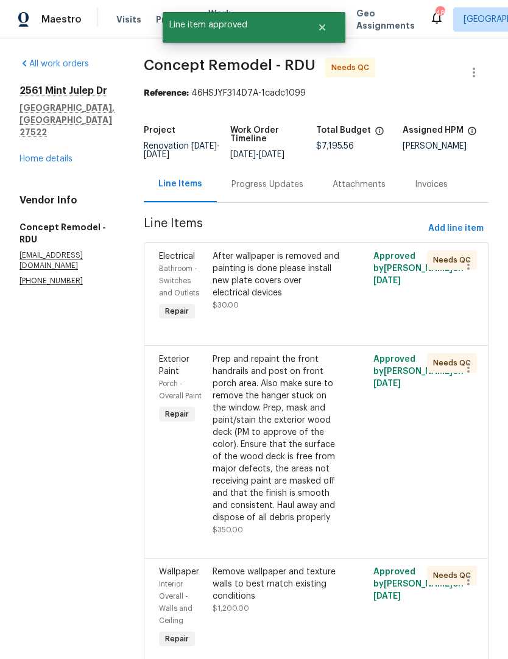
click at [307, 290] on div "After wallpaper is removed and painting is done please install new plate covers…" at bounding box center [275, 274] width 127 height 49
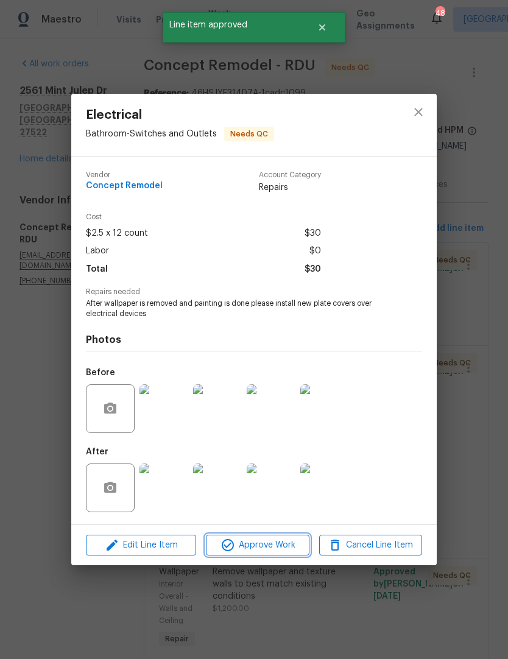
click at [272, 550] on span "Approve Work" at bounding box center [257, 545] width 96 height 15
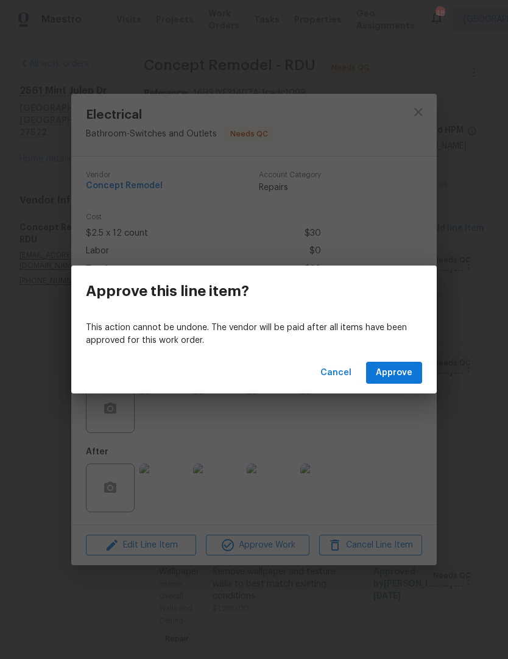
click at [401, 381] on button "Approve" at bounding box center [394, 373] width 56 height 23
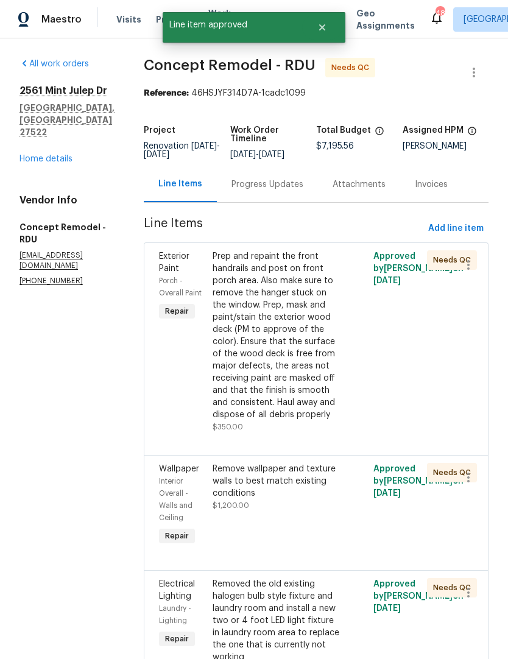
scroll to position [1, 0]
click at [281, 328] on div "Prep and repaint the front handrails and post on front porch area. Also make su…" at bounding box center [275, 335] width 127 height 170
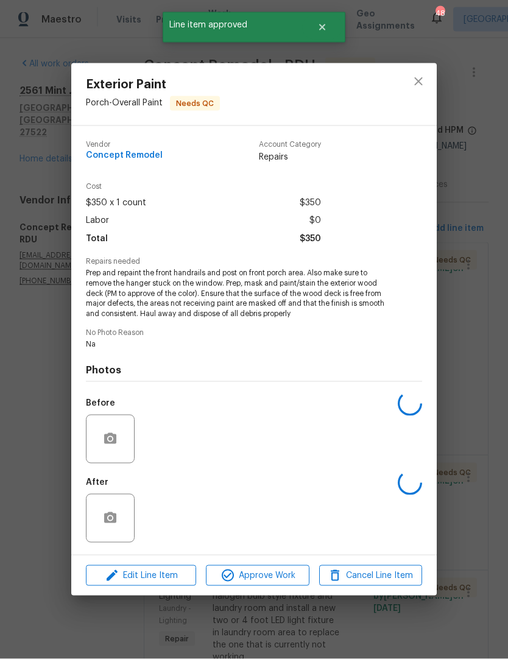
scroll to position [2, 0]
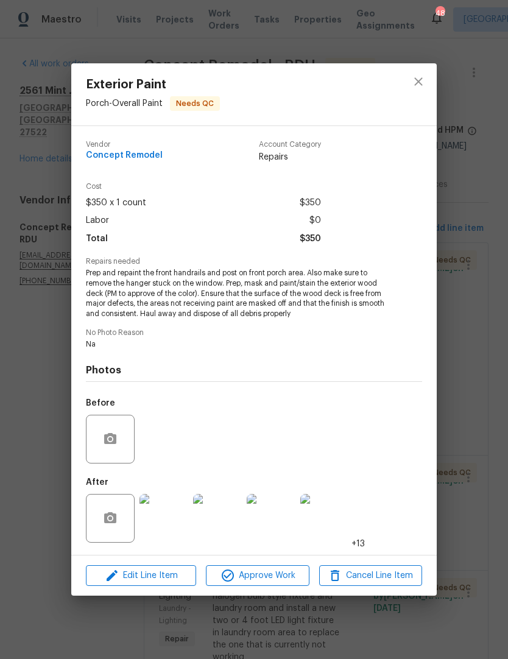
click at [177, 522] on img at bounding box center [163, 518] width 49 height 49
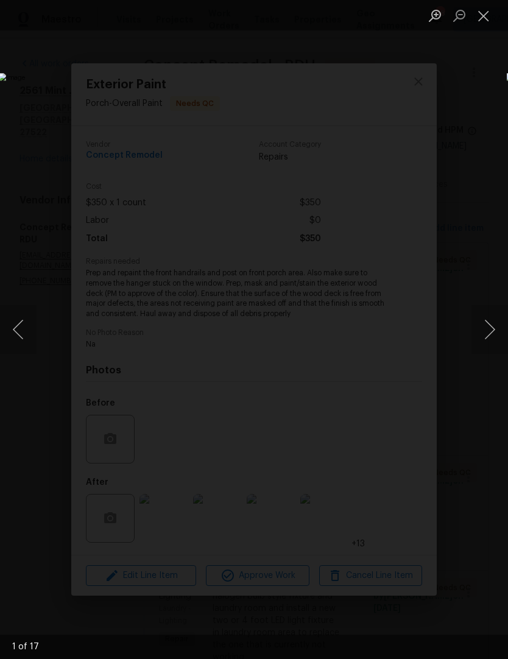
click at [495, 332] on button "Next image" at bounding box center [489, 329] width 37 height 49
click at [495, 340] on button "Next image" at bounding box center [489, 329] width 37 height 49
click at [488, 340] on button "Next image" at bounding box center [489, 329] width 37 height 49
click at [488, 339] on button "Next image" at bounding box center [489, 329] width 37 height 49
click at [477, 328] on button "Next image" at bounding box center [489, 329] width 37 height 49
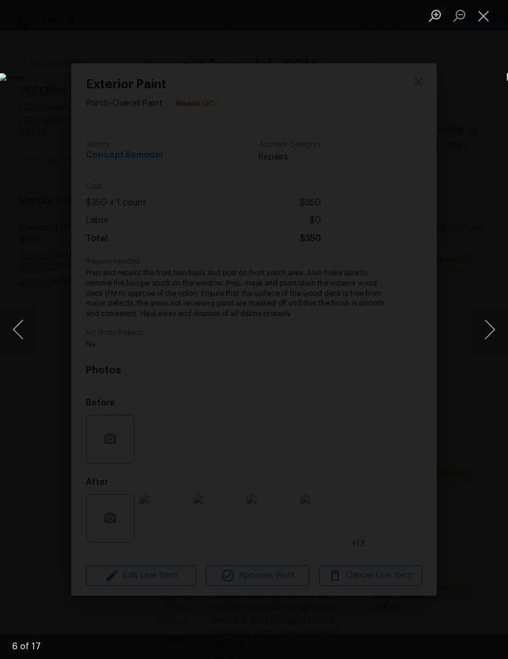
click at [488, 16] on button "Close lightbox" at bounding box center [483, 15] width 24 height 21
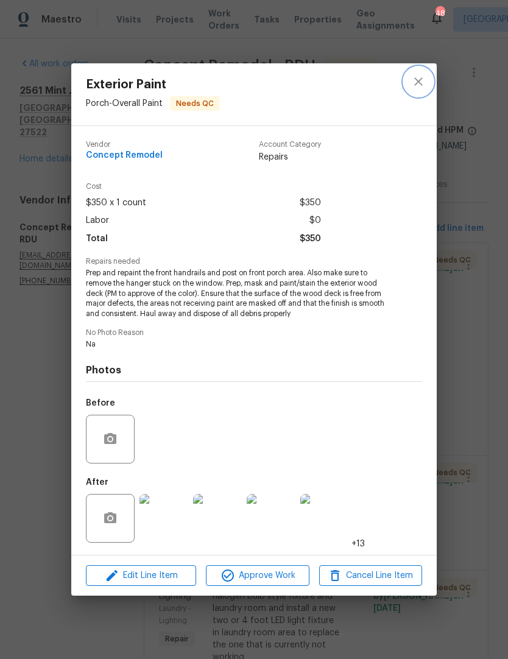
click at [418, 77] on icon "close" at bounding box center [418, 81] width 15 height 15
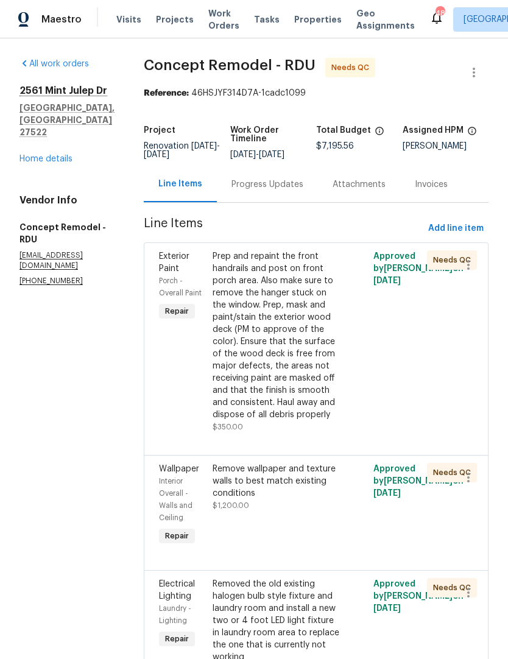
click at [267, 482] on div "Remove wallpaper and texture walls to best match existing conditions" at bounding box center [275, 481] width 127 height 37
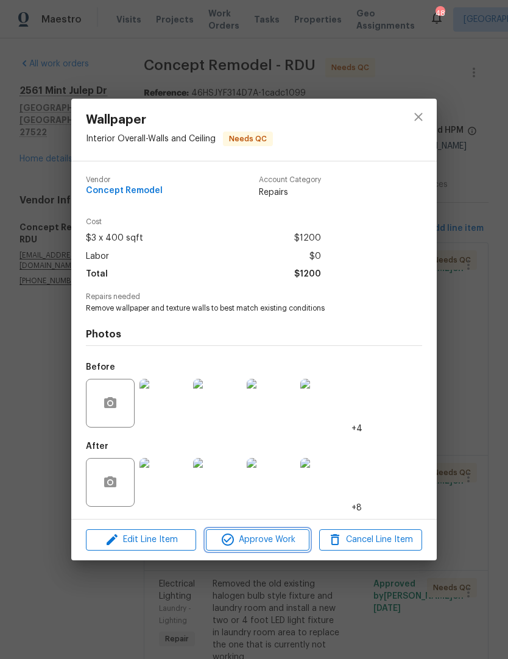
click at [253, 542] on span "Approve Work" at bounding box center [257, 539] width 96 height 15
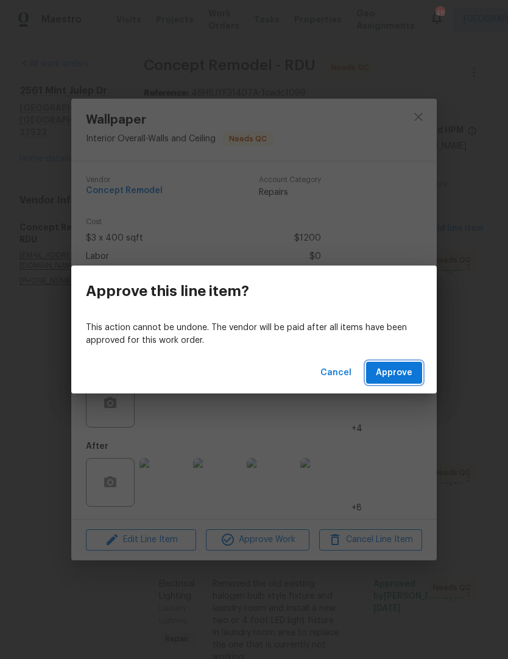
click at [403, 368] on span "Approve" at bounding box center [394, 372] width 37 height 15
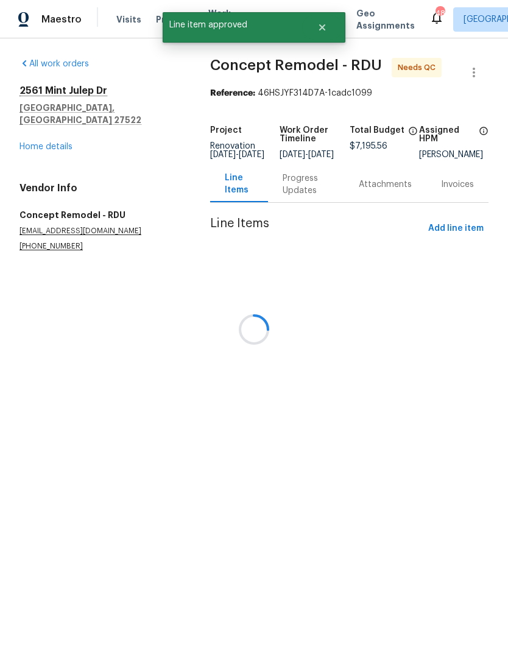
scroll to position [0, 0]
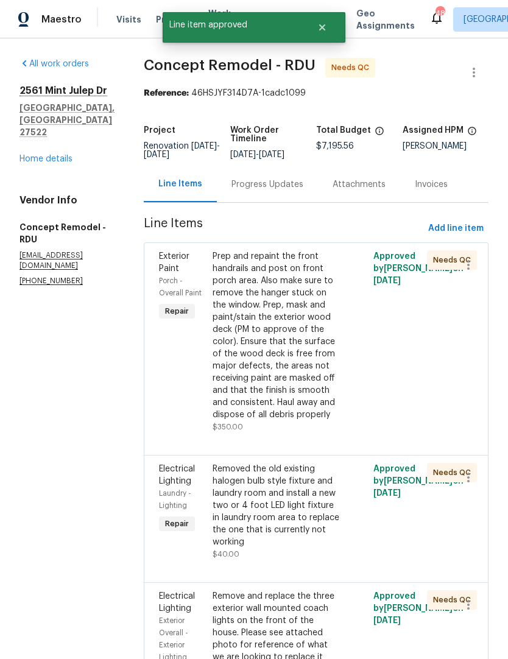
click at [278, 363] on div "Prep and repaint the front handrails and post on front porch area. Also make su…" at bounding box center [275, 335] width 127 height 170
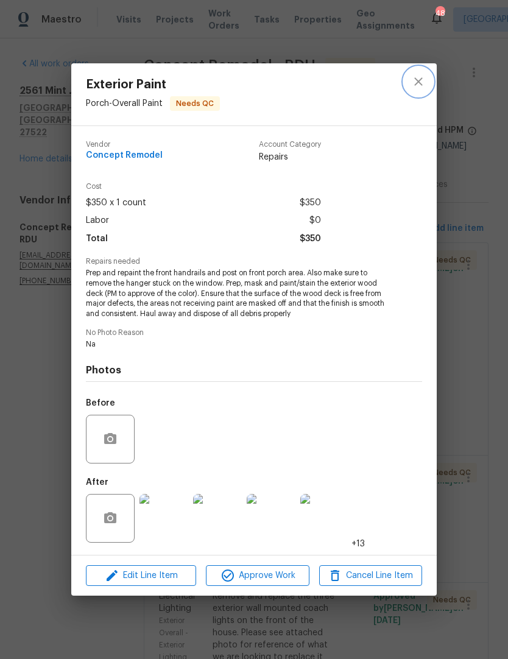
click at [427, 89] on button "close" at bounding box center [418, 81] width 29 height 29
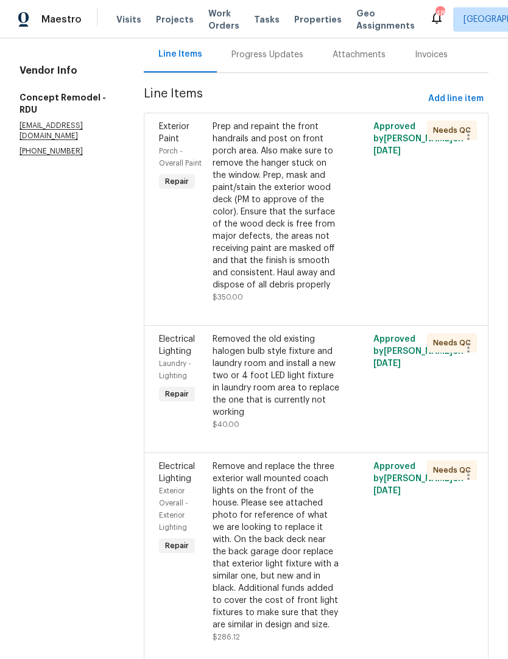
scroll to position [128, 0]
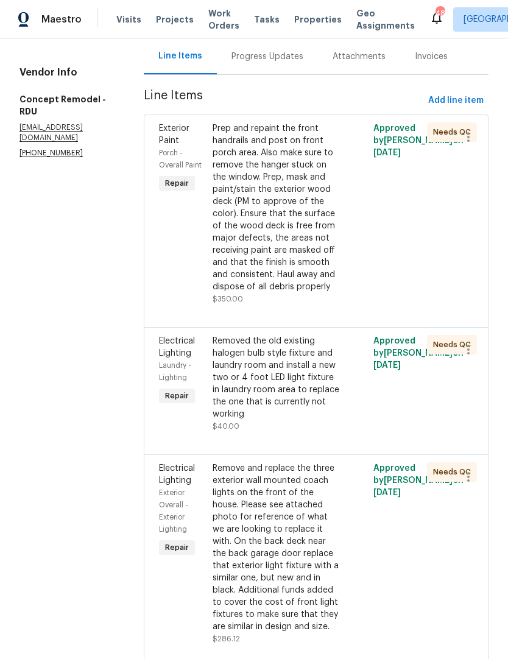
click at [295, 370] on div "Removed the old existing halogen bulb style fixture and laundry room and instal…" at bounding box center [275, 377] width 127 height 85
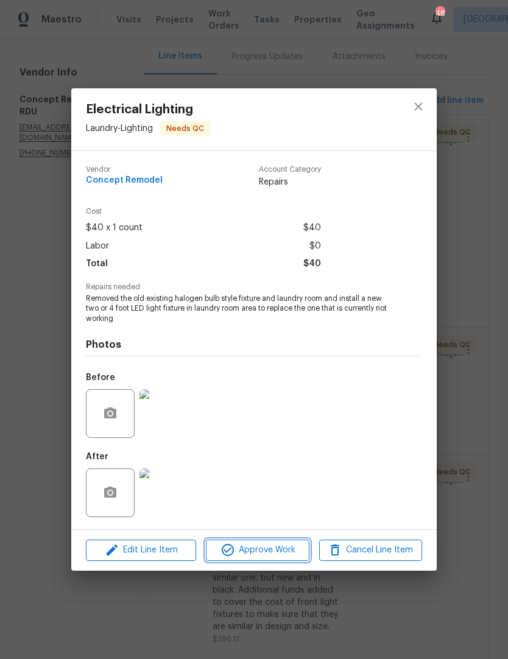
click at [264, 549] on span "Approve Work" at bounding box center [257, 549] width 96 height 15
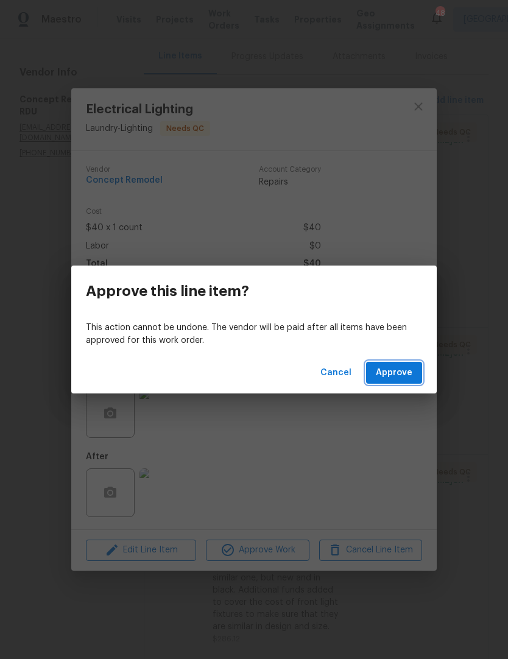
click at [404, 374] on span "Approve" at bounding box center [394, 372] width 37 height 15
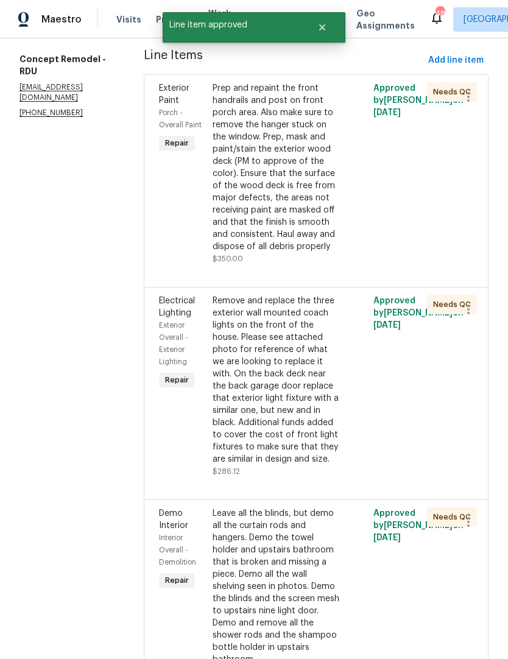
scroll to position [169, 0]
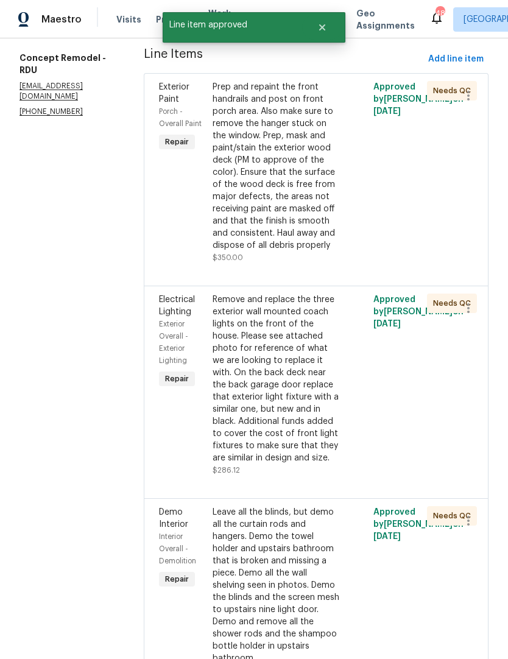
click at [287, 398] on div "Remove and replace the three exterior wall mounted coach lights on the front of…" at bounding box center [275, 378] width 127 height 170
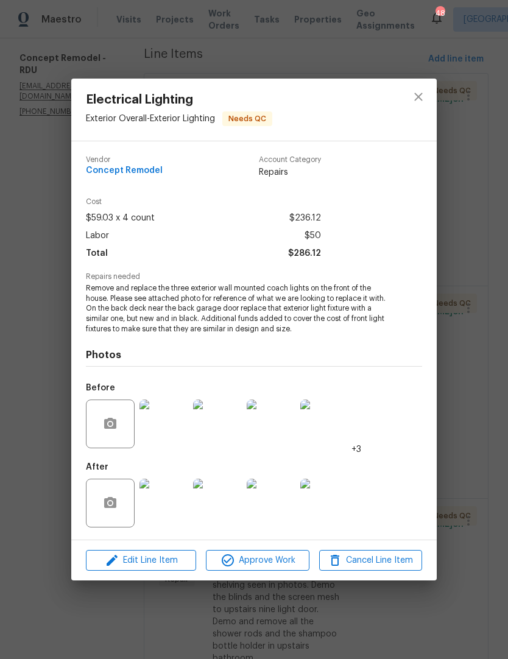
click at [167, 499] on img at bounding box center [163, 503] width 49 height 49
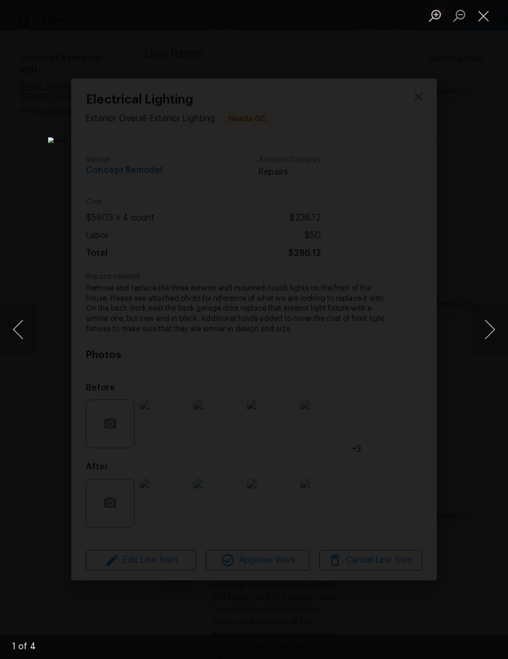
click at [484, 330] on button "Next image" at bounding box center [489, 329] width 37 height 49
click at [486, 332] on button "Next image" at bounding box center [489, 329] width 37 height 49
click at [479, 337] on button "Next image" at bounding box center [489, 329] width 37 height 49
click at [476, 335] on button "Next image" at bounding box center [489, 329] width 37 height 49
click at [486, 6] on button "Close lightbox" at bounding box center [483, 15] width 24 height 21
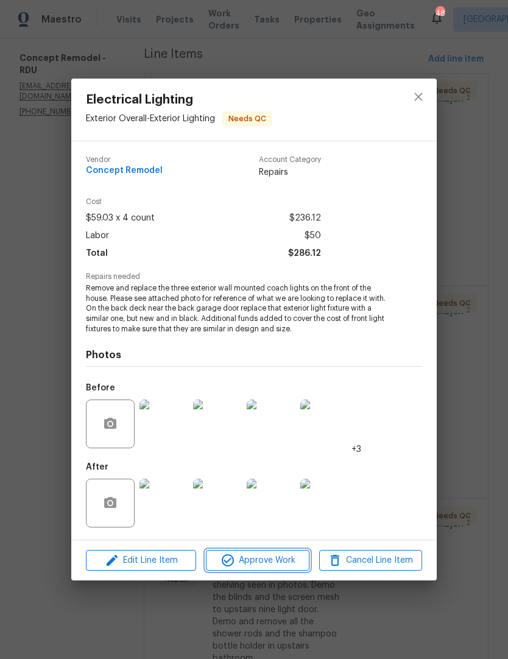
click at [273, 555] on span "Approve Work" at bounding box center [257, 560] width 96 height 15
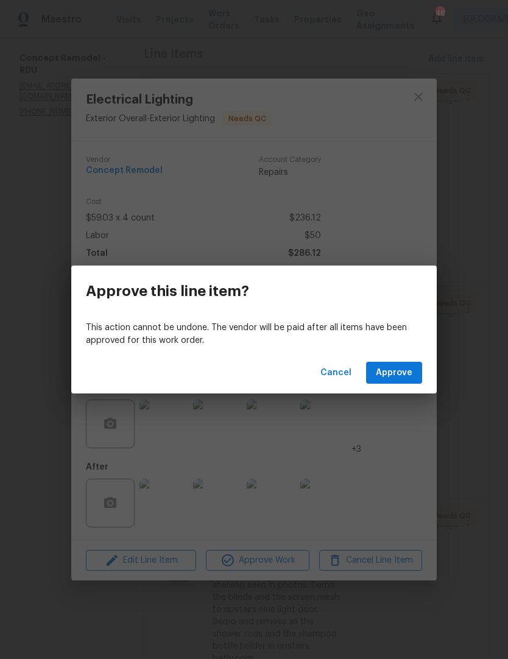
click at [412, 381] on button "Approve" at bounding box center [394, 373] width 56 height 23
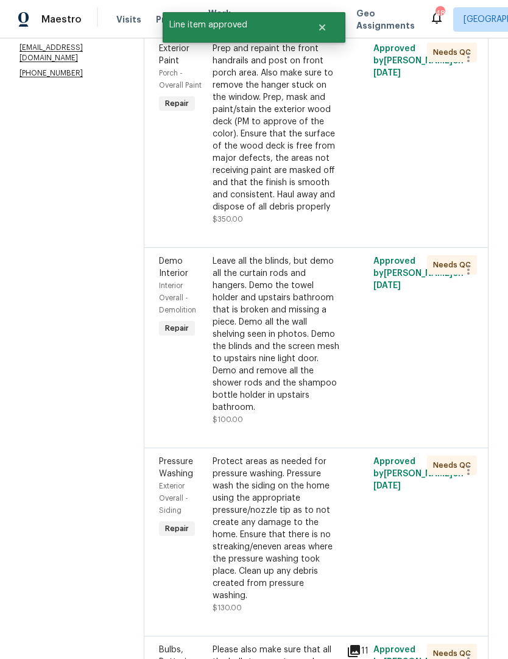
scroll to position [207, 0]
click at [291, 343] on div "Leave all the blinds, but demo all the curtain rods and hangers. Demo the towel…" at bounding box center [275, 335] width 127 height 158
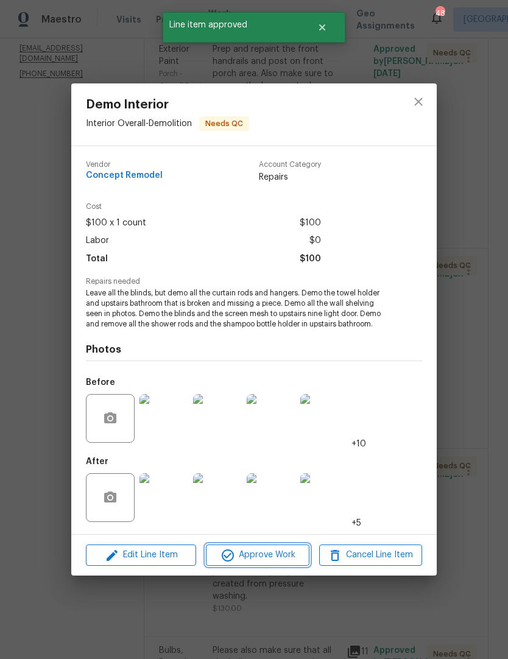
click at [273, 555] on span "Approve Work" at bounding box center [257, 554] width 96 height 15
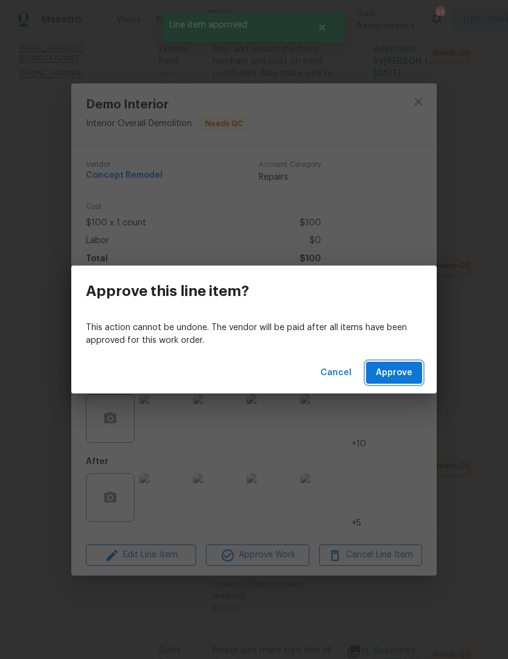
click at [403, 370] on span "Approve" at bounding box center [394, 372] width 37 height 15
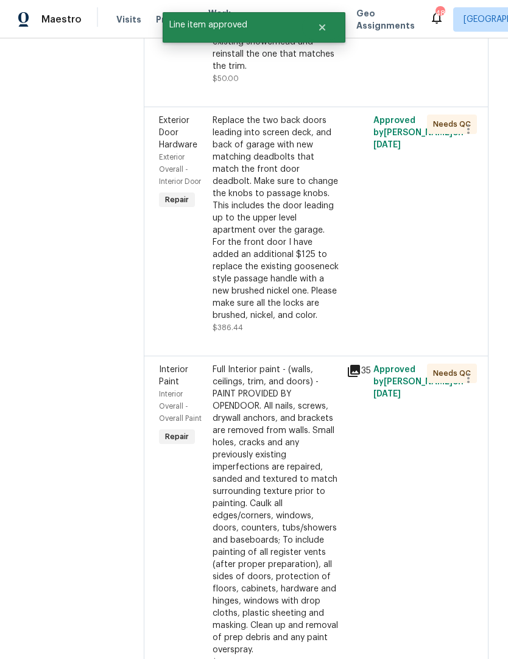
scroll to position [1009, 0]
